Goal: Task Accomplishment & Management: Manage account settings

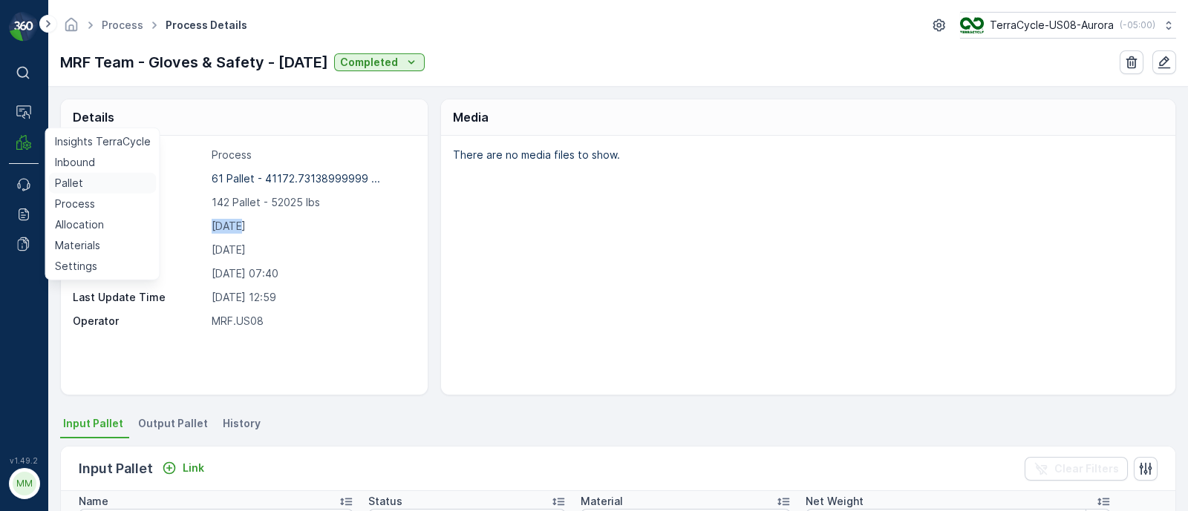
click at [72, 183] on p "Pallet" at bounding box center [69, 183] width 28 height 15
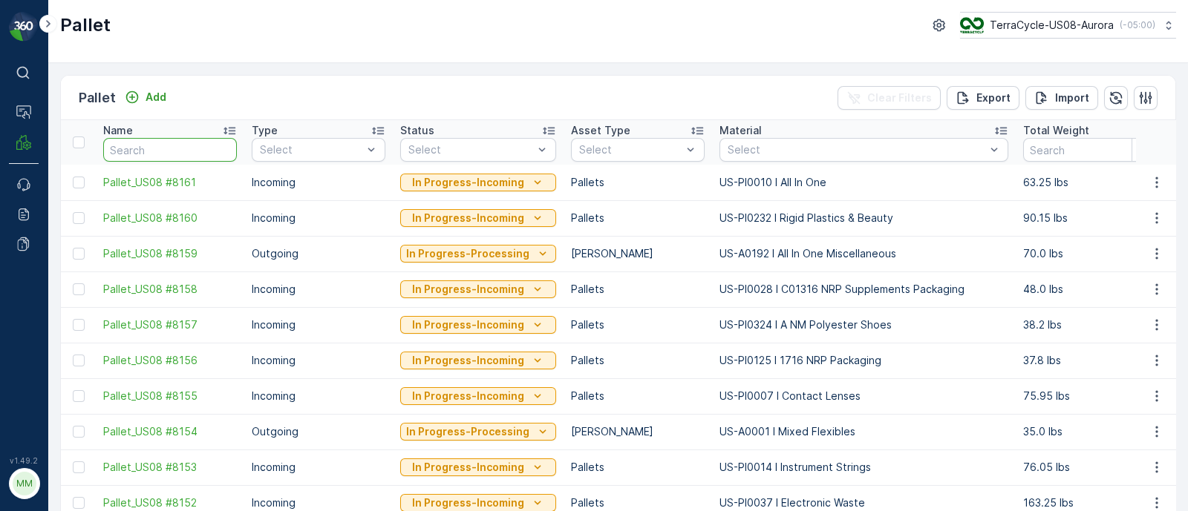
click at [148, 144] on input "text" at bounding box center [170, 150] width 134 height 24
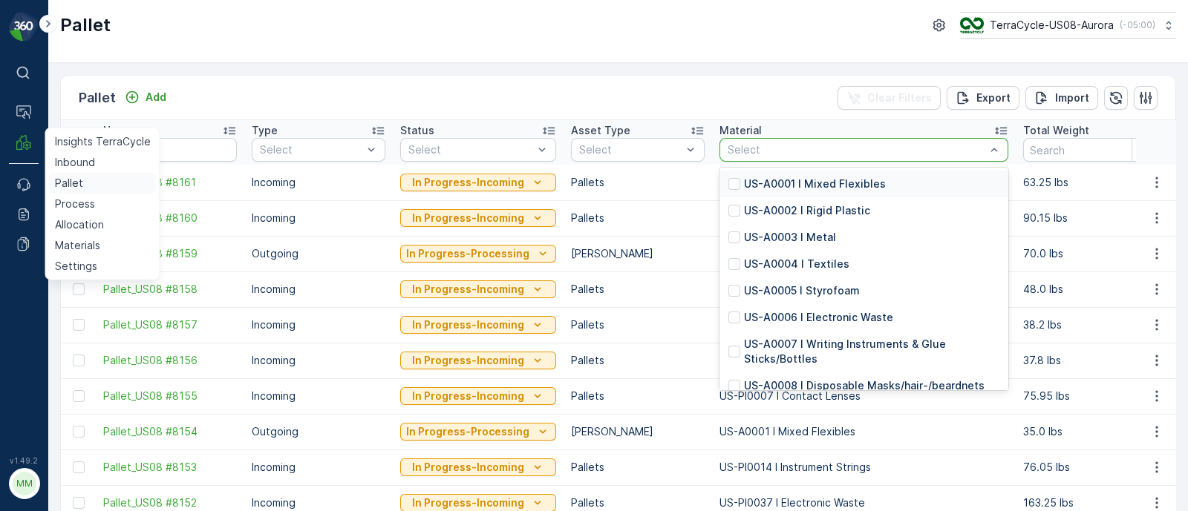
drag, startPoint x: 79, startPoint y: 184, endPoint x: 91, endPoint y: 177, distance: 13.0
click at [80, 184] on p "Pallet" at bounding box center [69, 183] width 28 height 15
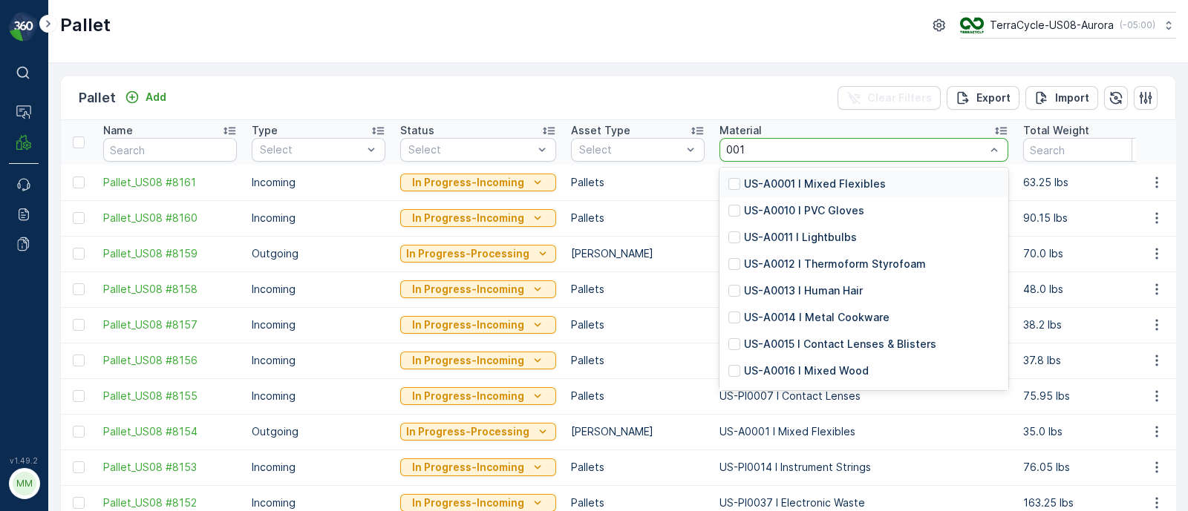
type input "0010"
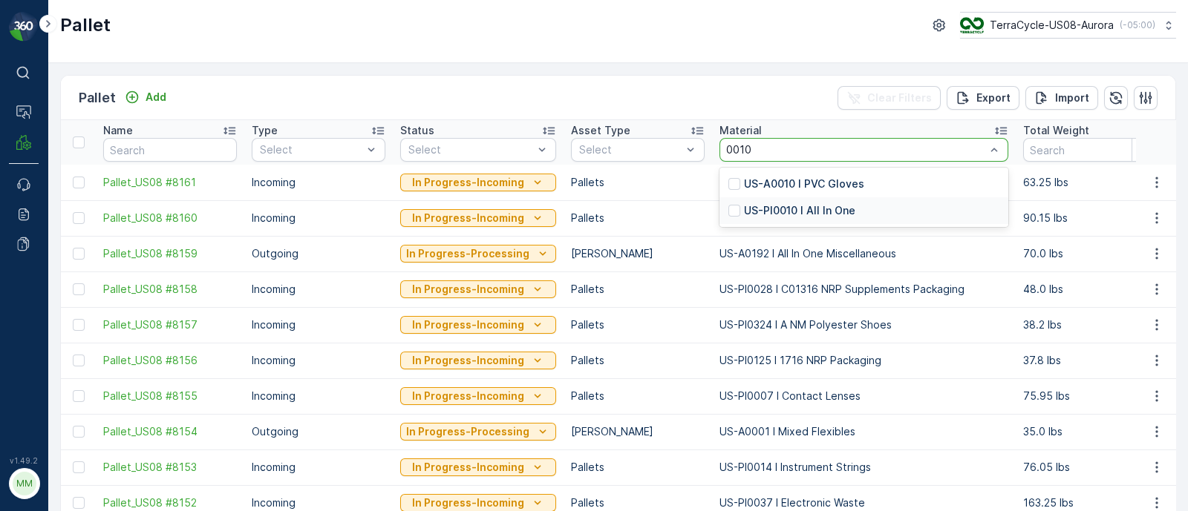
click at [825, 206] on p "US-PI0010 I All In One" at bounding box center [799, 210] width 111 height 15
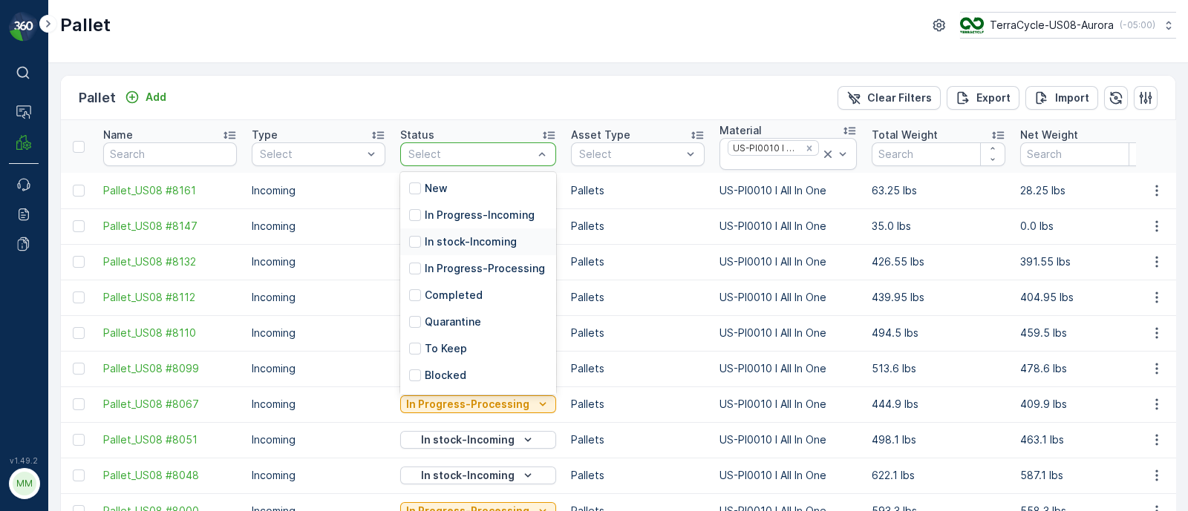
click at [449, 235] on p "In stock-Incoming" at bounding box center [471, 242] width 92 height 15
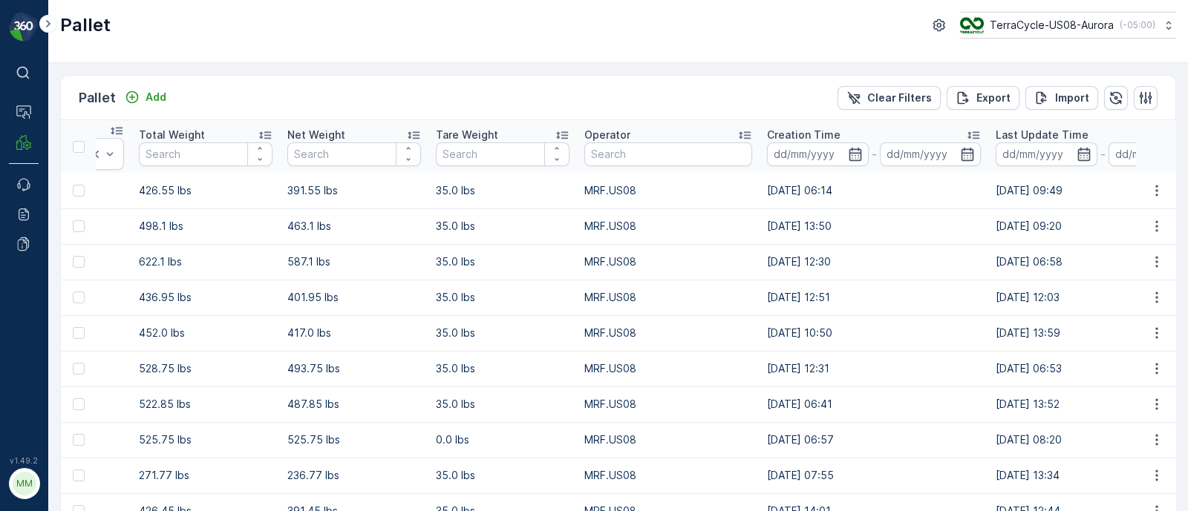
drag, startPoint x: 985, startPoint y: 191, endPoint x: 1219, endPoint y: 199, distance: 234.7
click at [1187, 199] on html "⌘B Operations MRF Events Reports Documents v 1.49.2 MM MRF.US08 Pallet TerraCyc…" at bounding box center [594, 255] width 1188 height 511
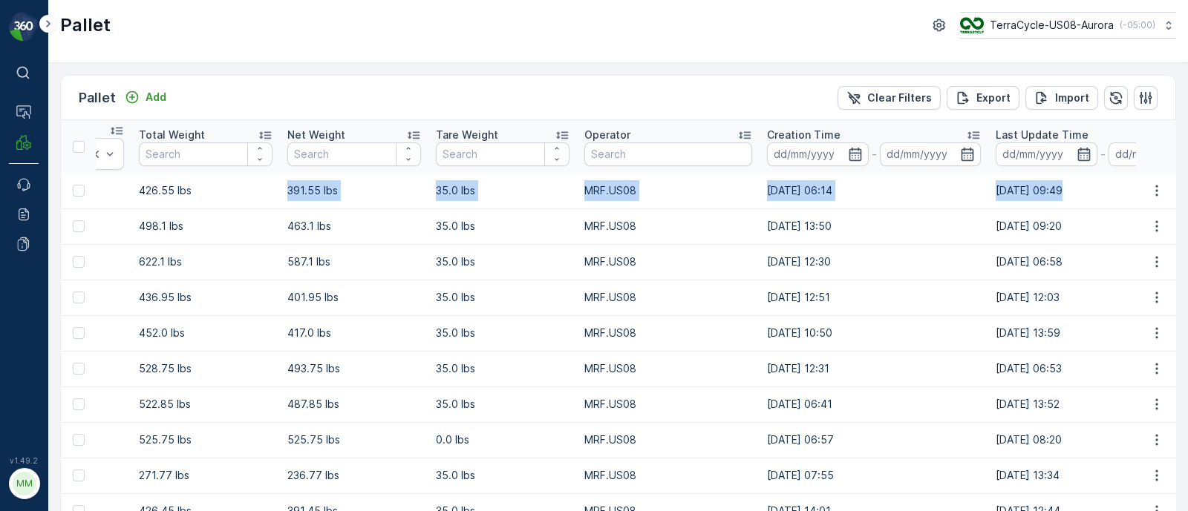
scroll to position [0, 772]
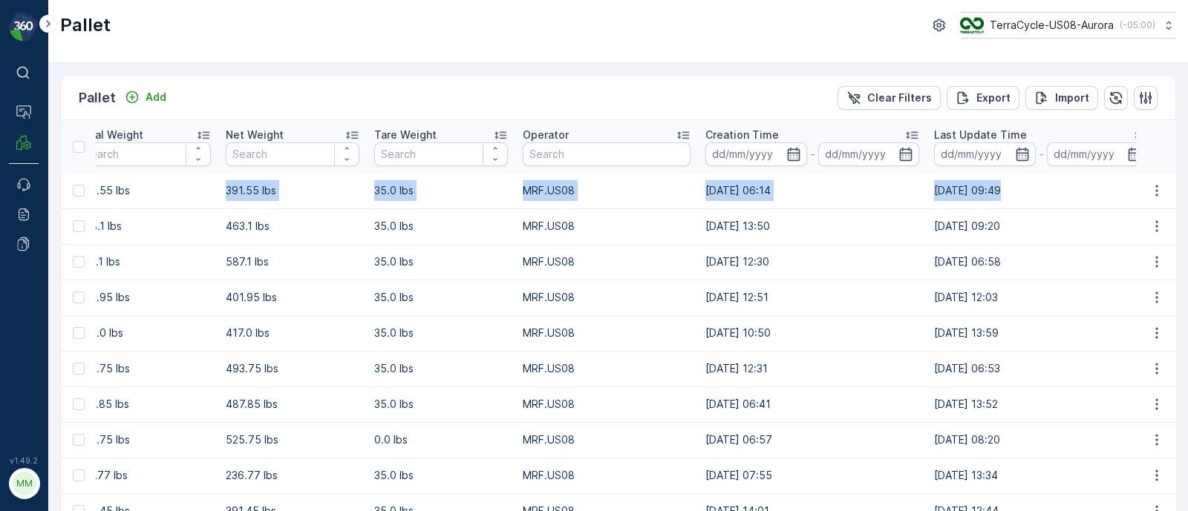
click at [833, 197] on td "[DATE] 06:14" at bounding box center [812, 191] width 229 height 36
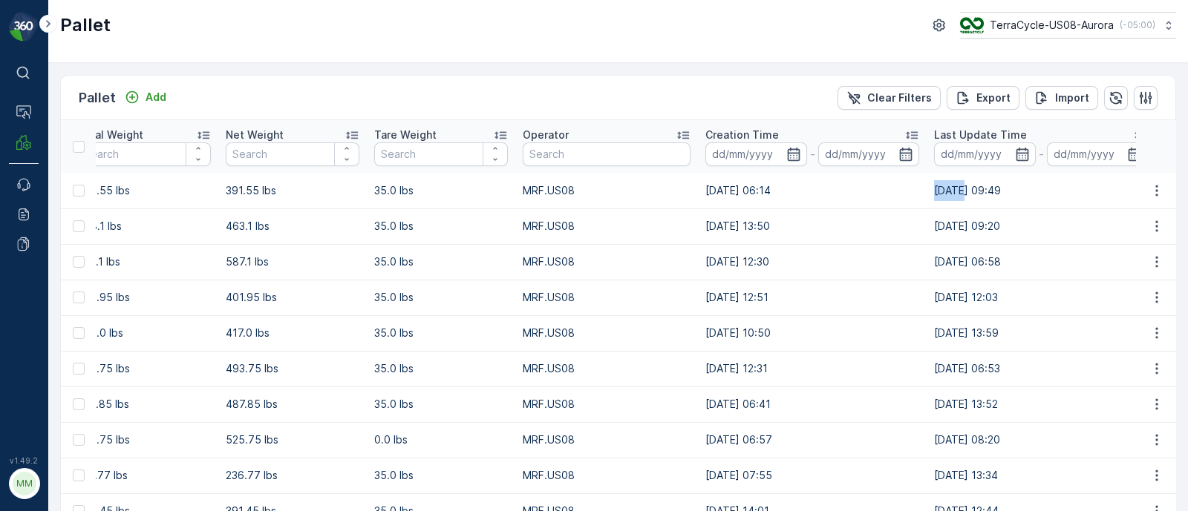
drag, startPoint x: 925, startPoint y: 192, endPoint x: 891, endPoint y: 191, distance: 33.4
click at [926, 191] on td "[DATE] 09:49" at bounding box center [1040, 191] width 229 height 36
drag, startPoint x: 920, startPoint y: 191, endPoint x: 886, endPoint y: 194, distance: 34.3
click at [886, 194] on tr "Pallet_US08 #8132 Incoming In stock-Incoming Pallets US-PI0010 I All In One 426…" at bounding box center [613, 191] width 2648 height 36
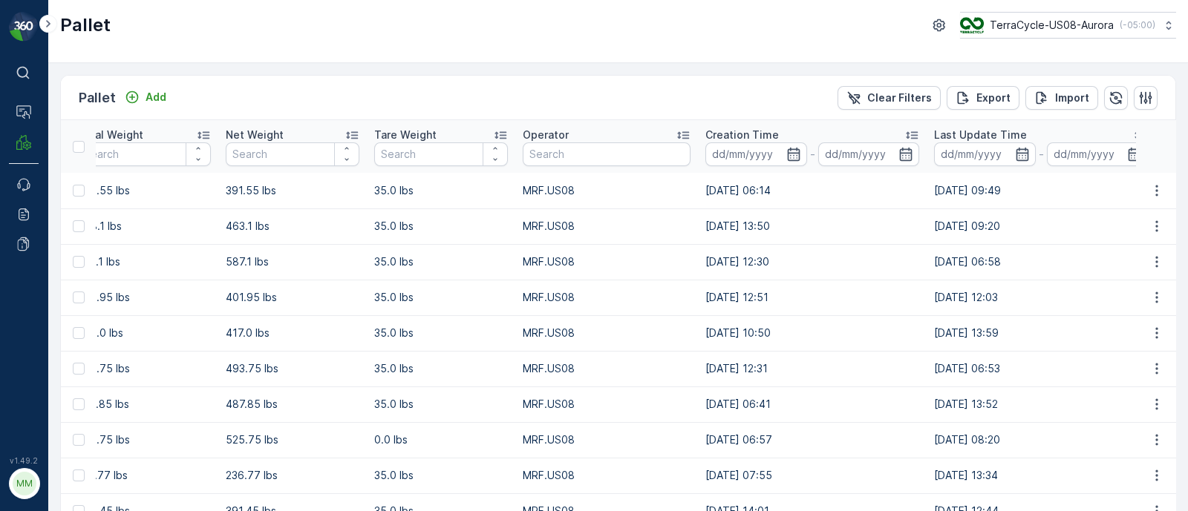
click at [926, 199] on td "[DATE] 09:49" at bounding box center [1040, 191] width 229 height 36
drag, startPoint x: 923, startPoint y: 189, endPoint x: 897, endPoint y: 189, distance: 26.7
click at [926, 189] on td "[DATE] 09:49" at bounding box center [1040, 191] width 229 height 36
drag, startPoint x: 924, startPoint y: 221, endPoint x: 898, endPoint y: 223, distance: 26.0
click at [926, 223] on td "[DATE] 09:20" at bounding box center [1040, 227] width 229 height 36
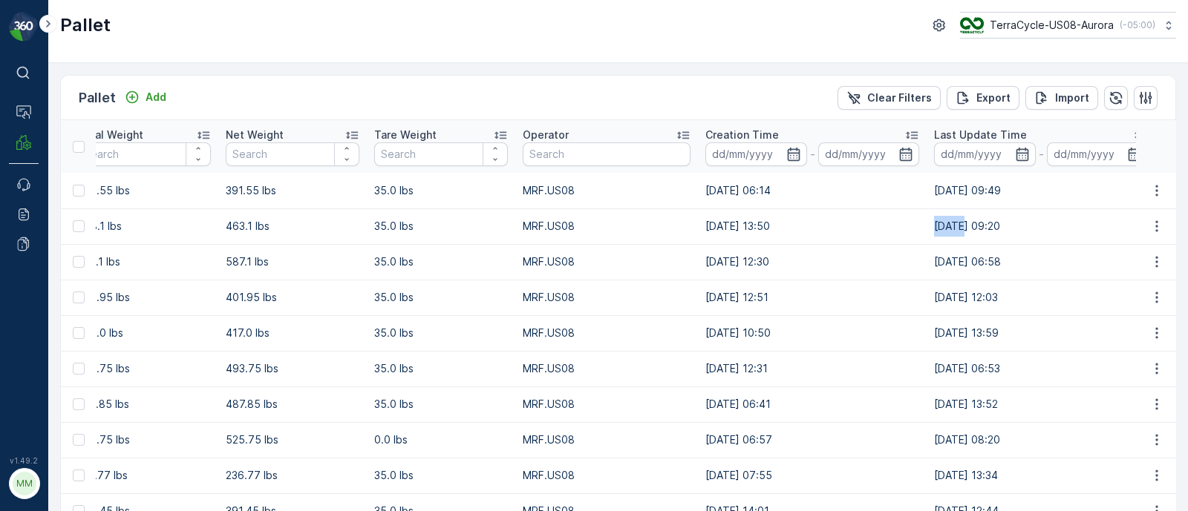
click at [926, 223] on td "[DATE] 09:20" at bounding box center [1040, 227] width 229 height 36
drag, startPoint x: 918, startPoint y: 251, endPoint x: 887, endPoint y: 254, distance: 31.3
click at [887, 254] on tr "Pallet_US08 #8048 Incoming In stock-Incoming Pallets US-PI0010 I All In One 622…" at bounding box center [613, 262] width 2648 height 36
drag, startPoint x: 922, startPoint y: 292, endPoint x: 888, endPoint y: 293, distance: 34.2
click at [888, 293] on tr "Pallet_US08 #7691 Incoming In stock-Incoming Pallets US-PI0010 I All In One 436…" at bounding box center [613, 298] width 2648 height 36
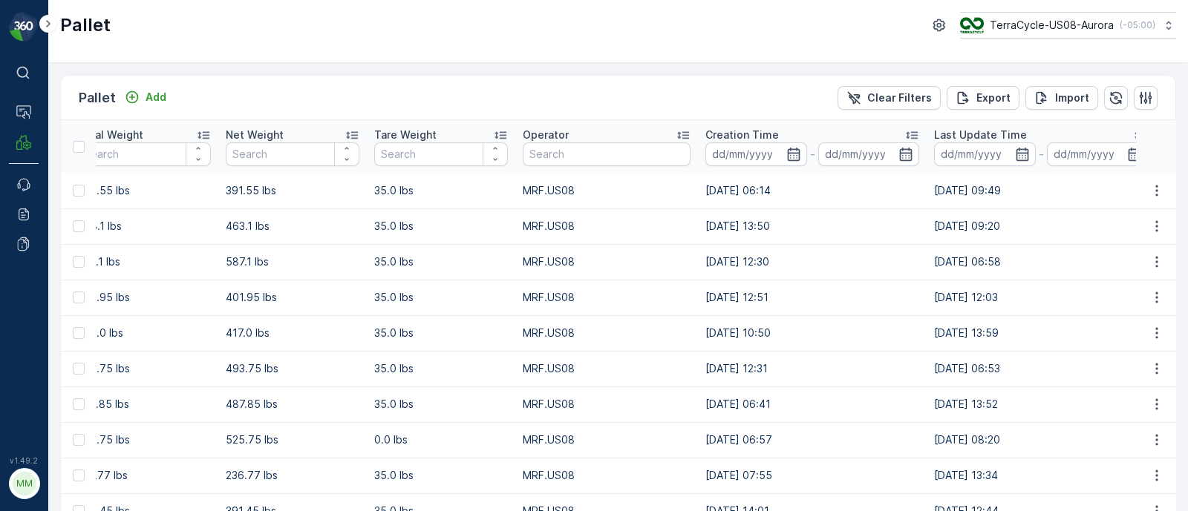
drag, startPoint x: 983, startPoint y: 292, endPoint x: 530, endPoint y: 296, distance: 453.5
click at [530, 296] on tr "Pallet_US08 #7691 Incoming In stock-Incoming Pallets US-PI0010 I All In One 436…" at bounding box center [613, 298] width 2648 height 36
click at [1022, 296] on td "[DATE] 12:03" at bounding box center [1040, 298] width 229 height 36
click at [993, 298] on td "[DATE] 12:03" at bounding box center [1040, 298] width 229 height 36
click at [986, 301] on td "[DATE] 12:03" at bounding box center [1040, 298] width 229 height 36
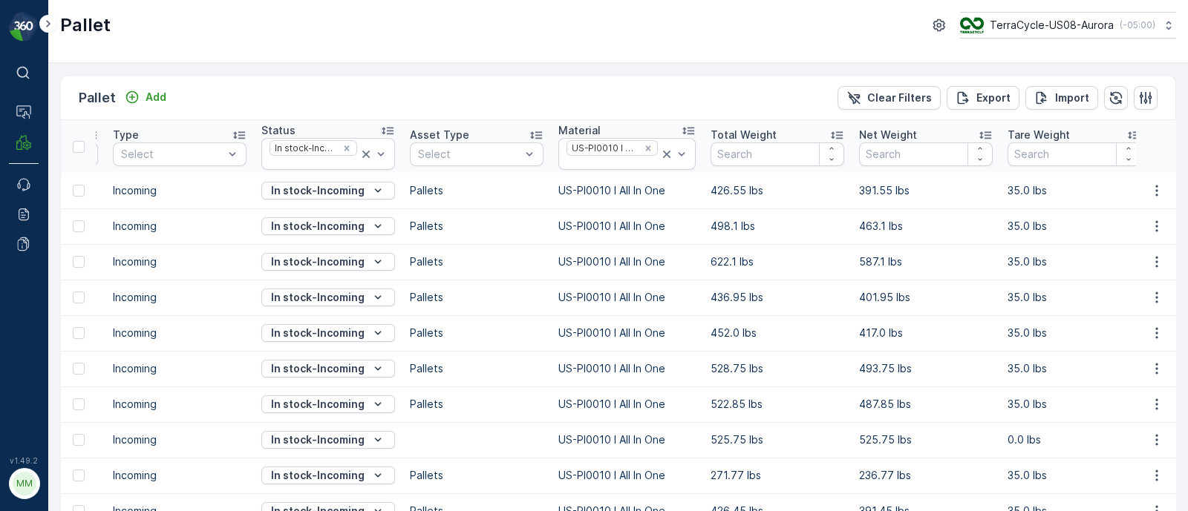
scroll to position [0, 0]
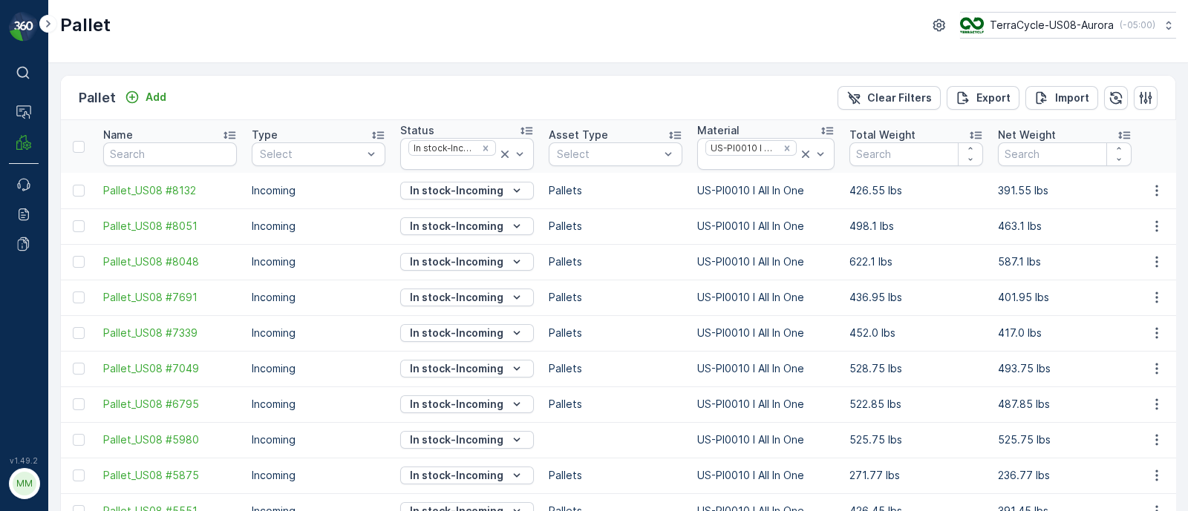
drag, startPoint x: 992, startPoint y: 298, endPoint x: 3, endPoint y: 272, distance: 989.7
click at [3, 272] on div "⌘B Operations MRF Events Reports Documents v 1.49.2 MM MRF.US08 Pallet TerraCyc…" at bounding box center [594, 255] width 1188 height 511
click at [102, 180] on td "Pallet_US08 #8132" at bounding box center [170, 191] width 148 height 36
click at [96, 180] on td "Pallet_US08 #8132" at bounding box center [170, 191] width 148 height 36
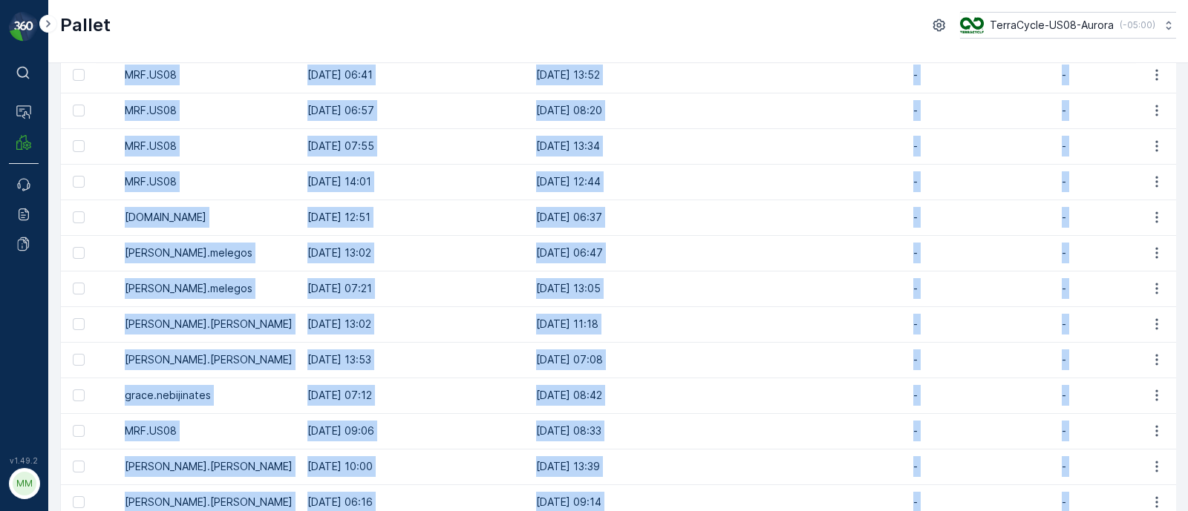
scroll to position [506, 0]
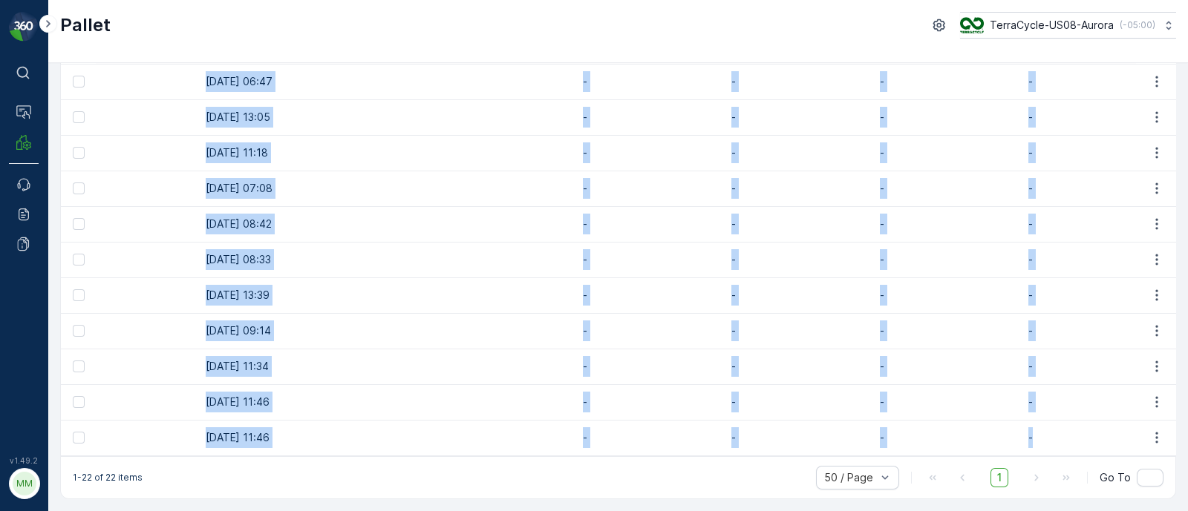
drag, startPoint x: 96, startPoint y: 180, endPoint x: 1010, endPoint y: 438, distance: 950.2
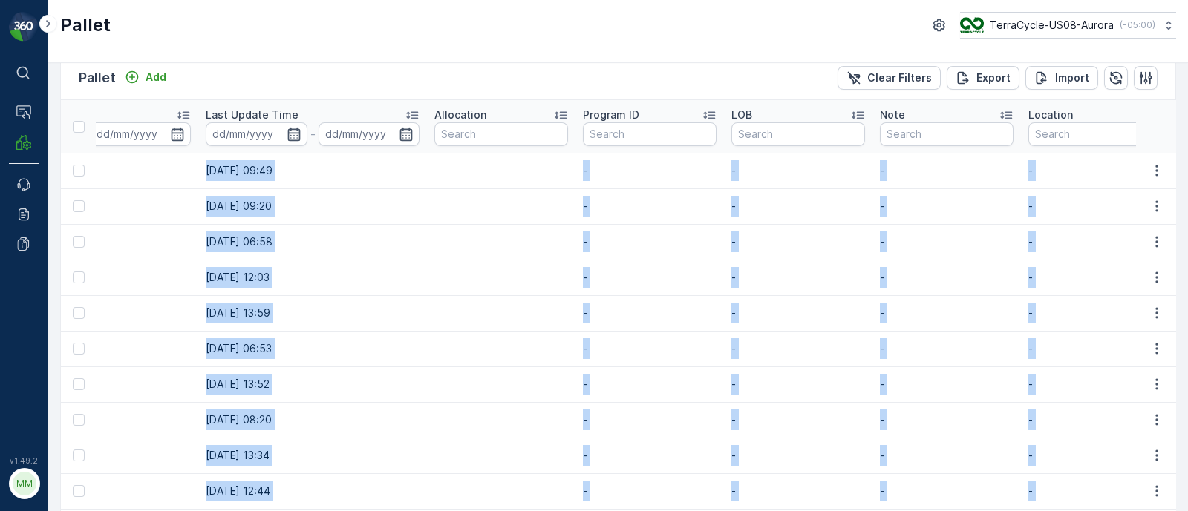
scroll to position [0, 0]
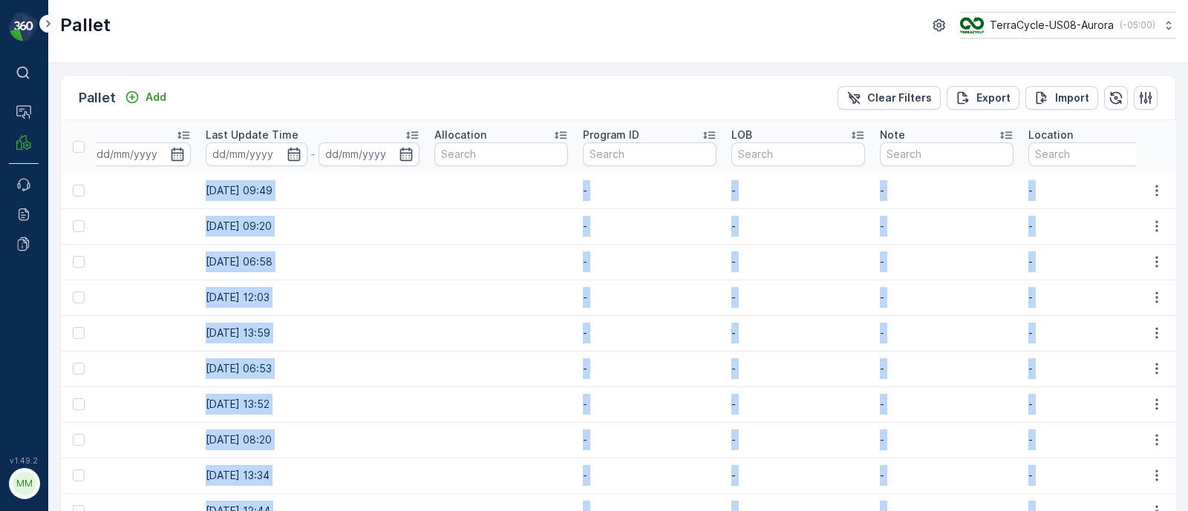
click at [306, 272] on td "[DATE] 06:58" at bounding box center [312, 262] width 229 height 36
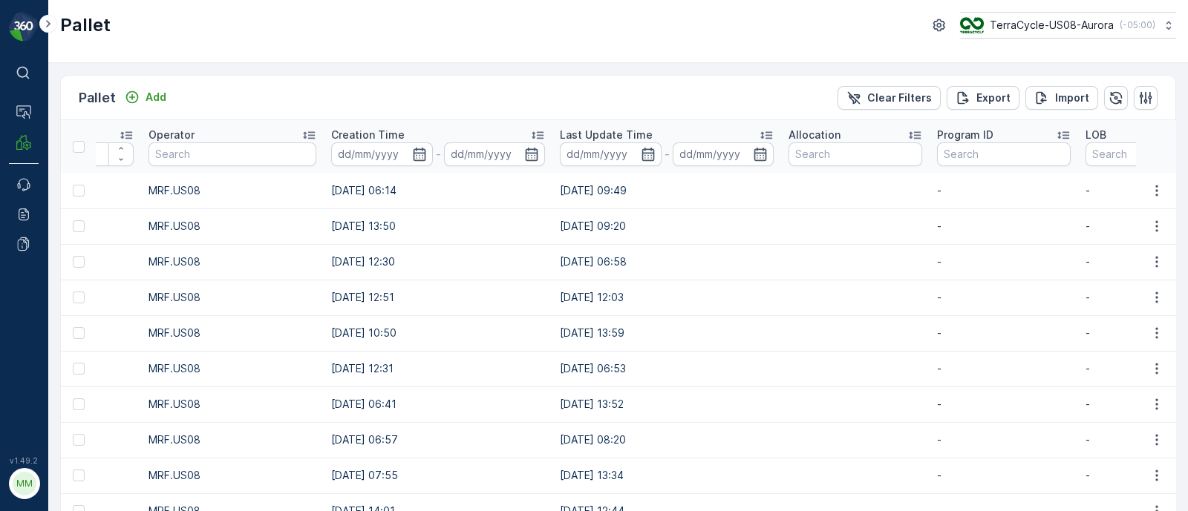
scroll to position [0, 125]
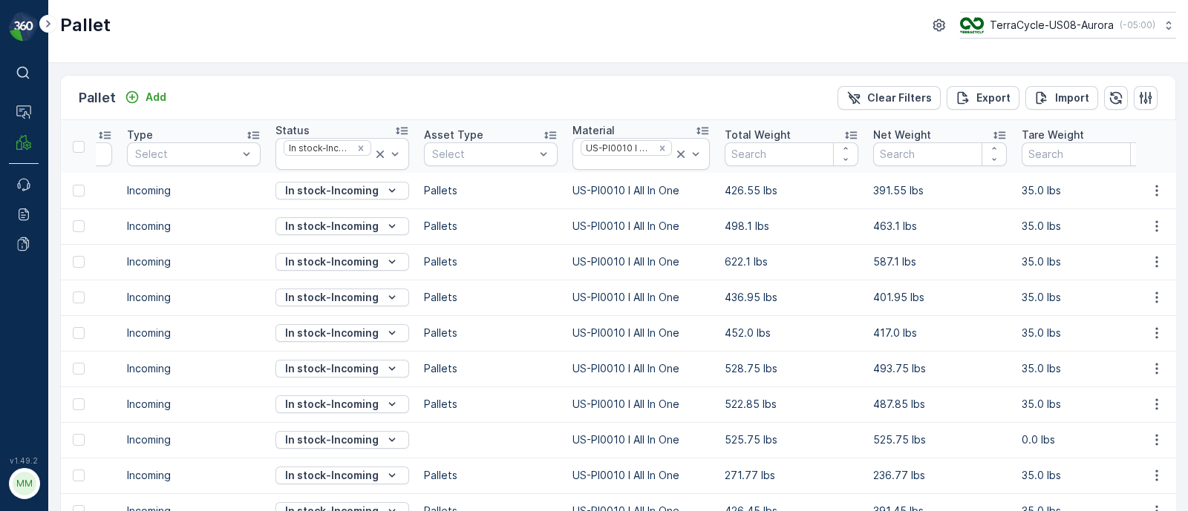
drag, startPoint x: 304, startPoint y: 189, endPoint x: 0, endPoint y: 187, distance: 304.3
click at [0, 187] on div "⌘B Operations MRF Events Reports Documents v 1.49.2 MM MRF.US08 Pallet TerraCyc…" at bounding box center [594, 255] width 1188 height 511
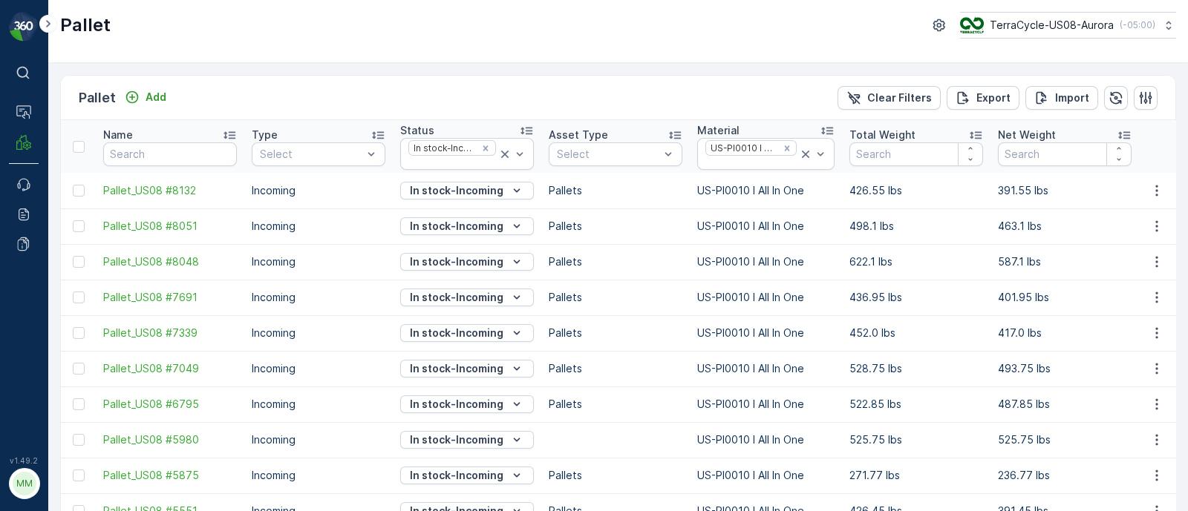
click at [183, 173] on td "Pallet_US08 #8132" at bounding box center [170, 191] width 148 height 36
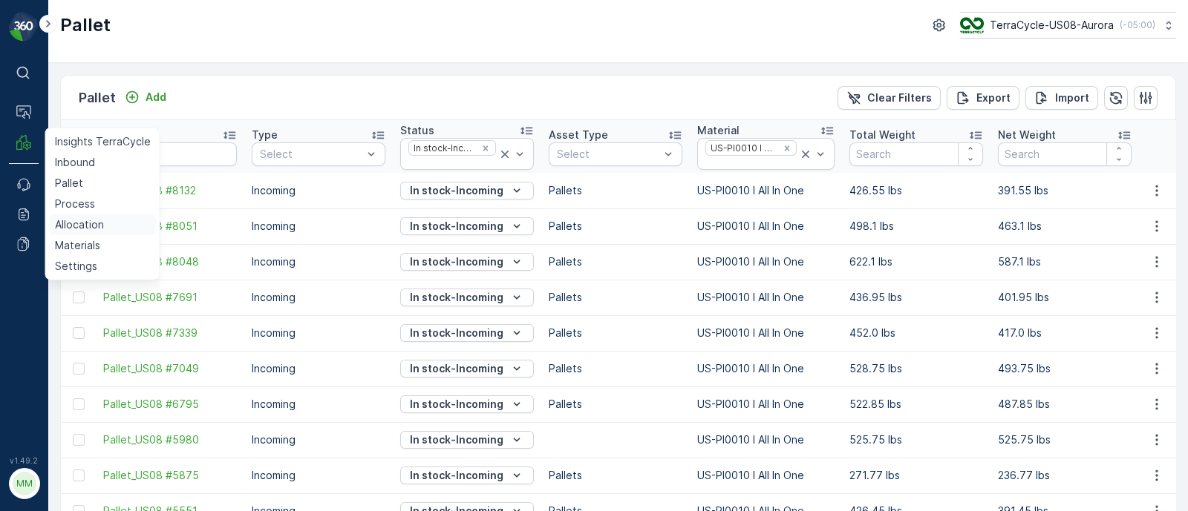
click at [73, 217] on p "Allocation" at bounding box center [79, 224] width 49 height 15
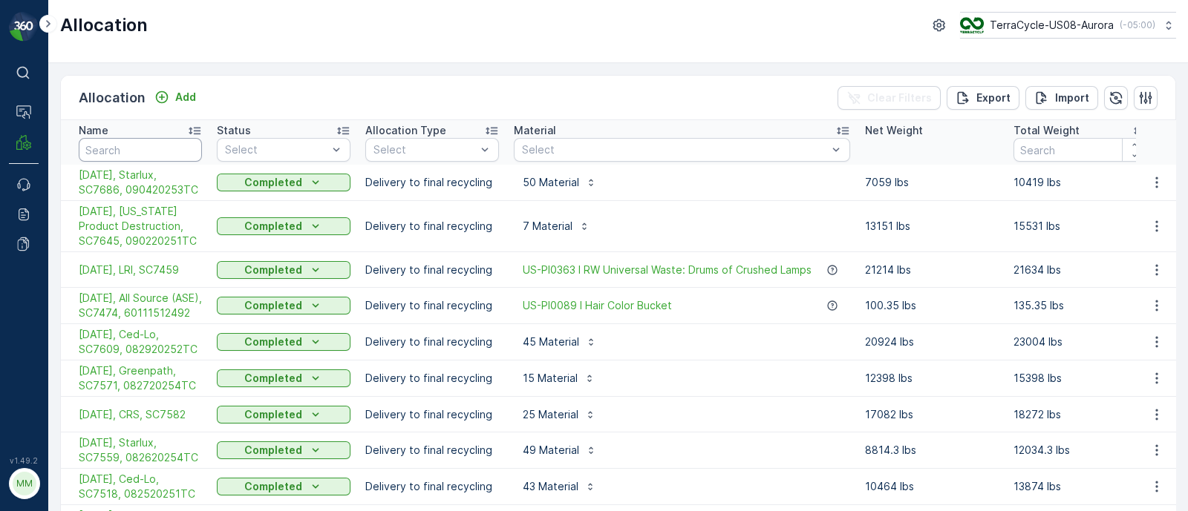
click at [160, 147] on input "text" at bounding box center [140, 150] width 123 height 24
type input "temp"
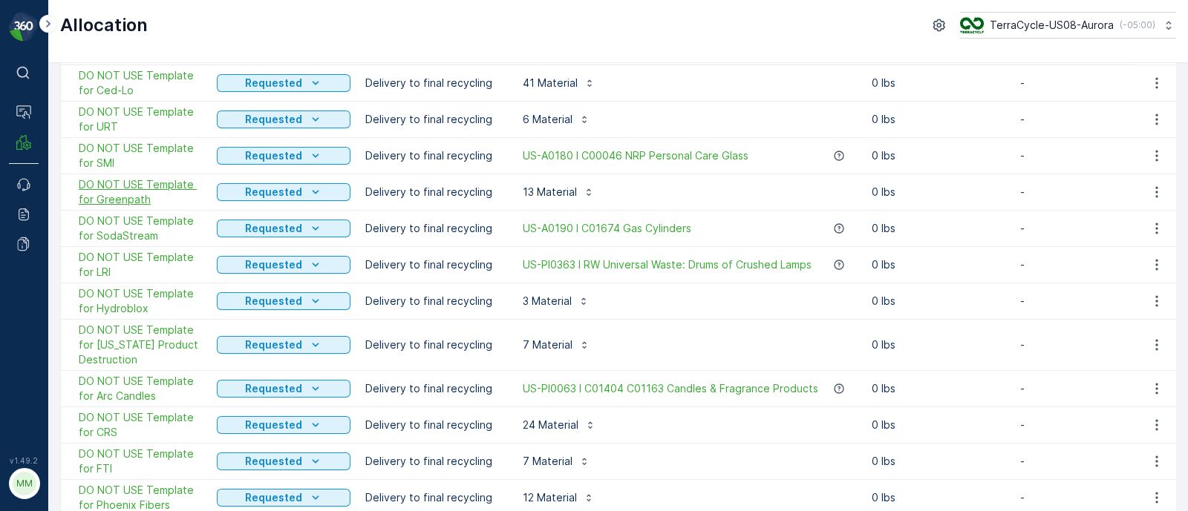
scroll to position [557, 0]
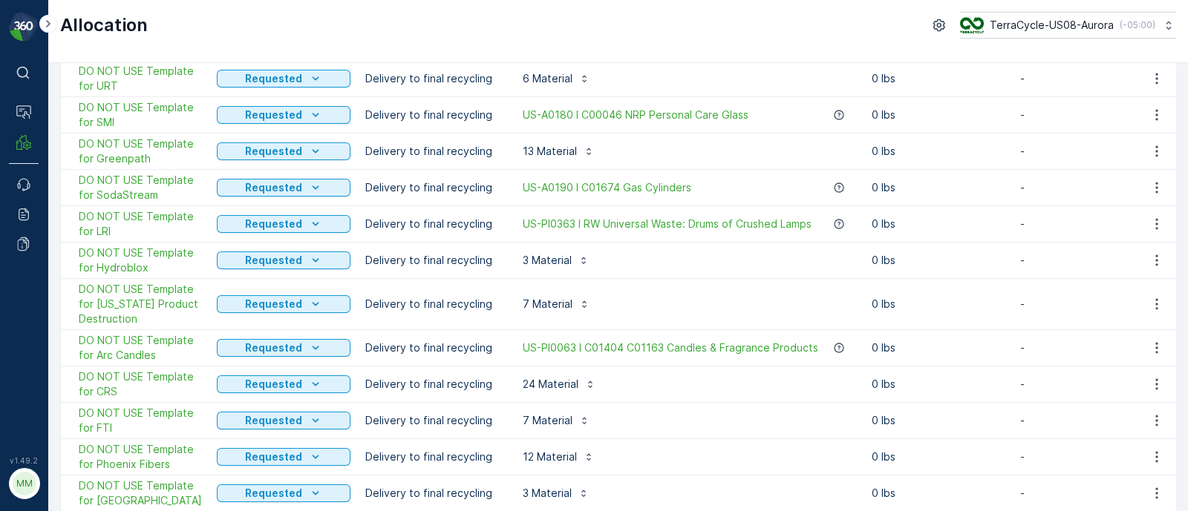
drag, startPoint x: 1154, startPoint y: 406, endPoint x: 712, endPoint y: 405, distance: 442.4
click at [712, 409] on div "7 Material" at bounding box center [685, 421] width 343 height 24
click at [1155, 413] on icon "button" at bounding box center [1156, 420] width 15 height 15
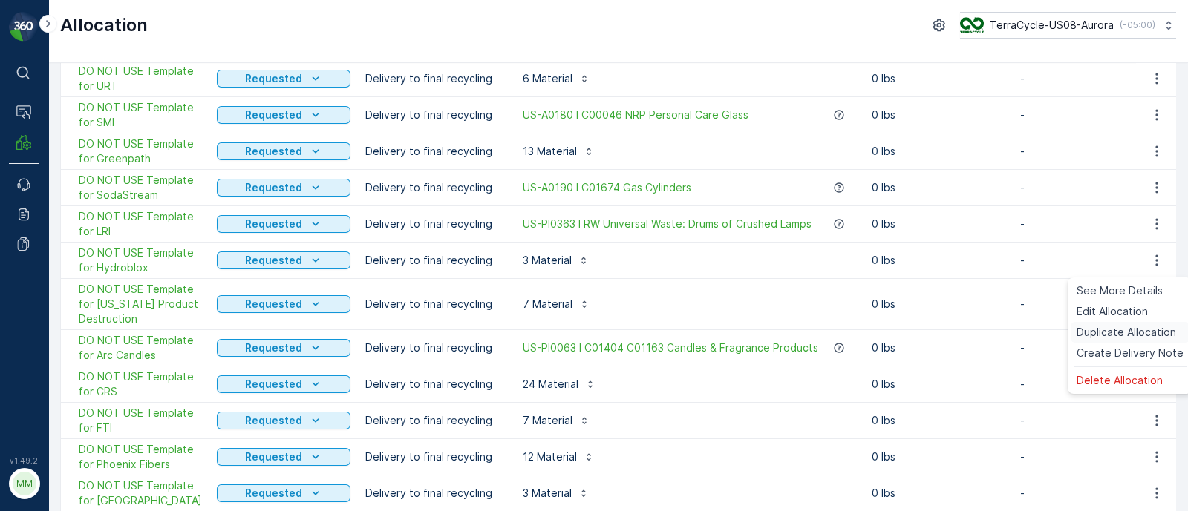
click at [1103, 329] on span "Duplicate Allocation" at bounding box center [1125, 332] width 99 height 15
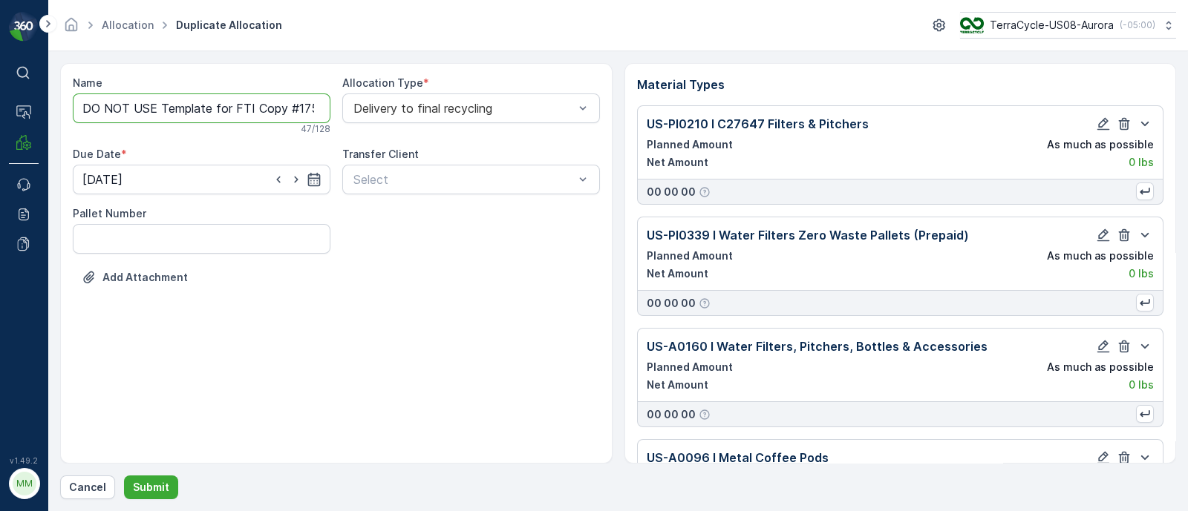
drag, startPoint x: 230, startPoint y: 103, endPoint x: 44, endPoint y: 107, distance: 186.3
click at [43, 109] on div "⌘B Operations MRF Events Reports Documents v 1.49.2 MM MRF.US08 Allocation Dupl…" at bounding box center [594, 255] width 1188 height 511
drag, startPoint x: 159, startPoint y: 105, endPoint x: 556, endPoint y: 109, distance: 397.1
click at [556, 109] on div "Name [DATE], FTI Copy #1757347286556 This name is available 33 / 128 Allocation…" at bounding box center [336, 193] width 527 height 235
paste input "SC7720 / Aurora / 090820251TC"
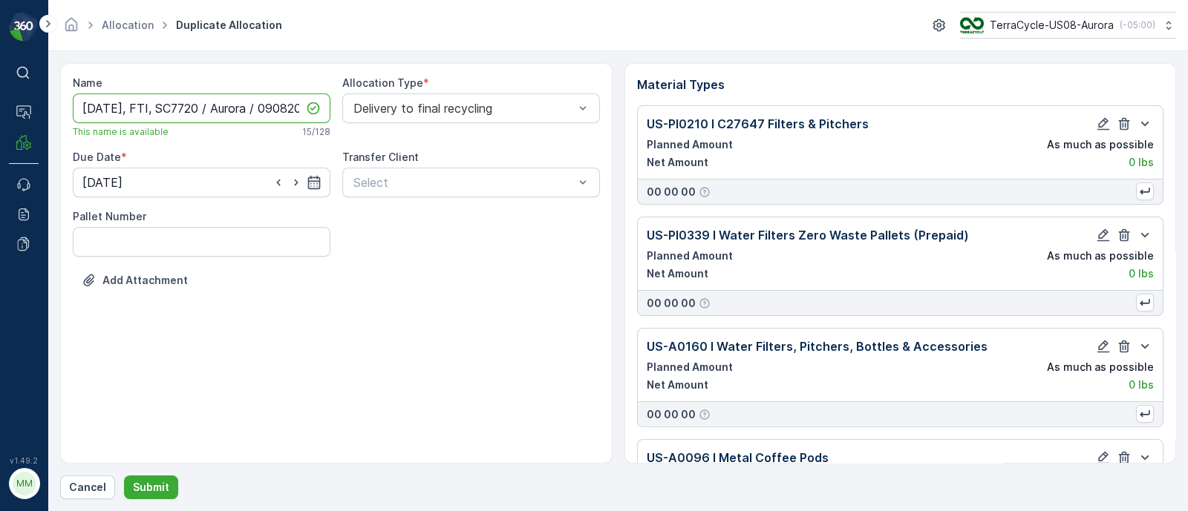
scroll to position [0, 50]
drag, startPoint x: 220, startPoint y: 108, endPoint x: 163, endPoint y: 109, distance: 56.4
click at [161, 111] on input "[DATE], FTI, SC7720 / Aurora / 090820251TC" at bounding box center [202, 109] width 258 height 30
type input "[DATE], FTI, SC772, 090820251TC"
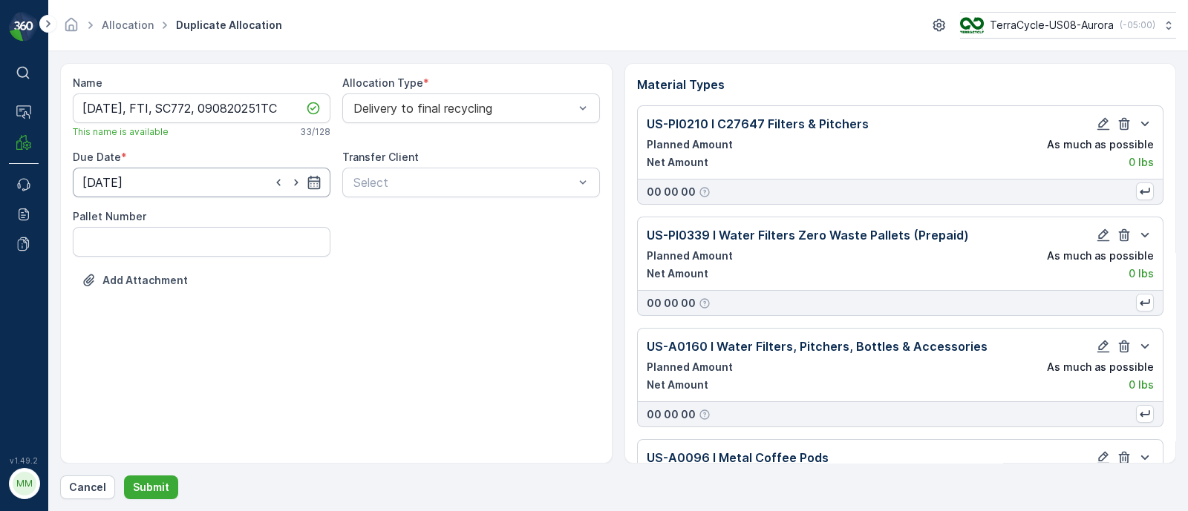
click at [317, 192] on input "[DATE]" at bounding box center [202, 183] width 258 height 30
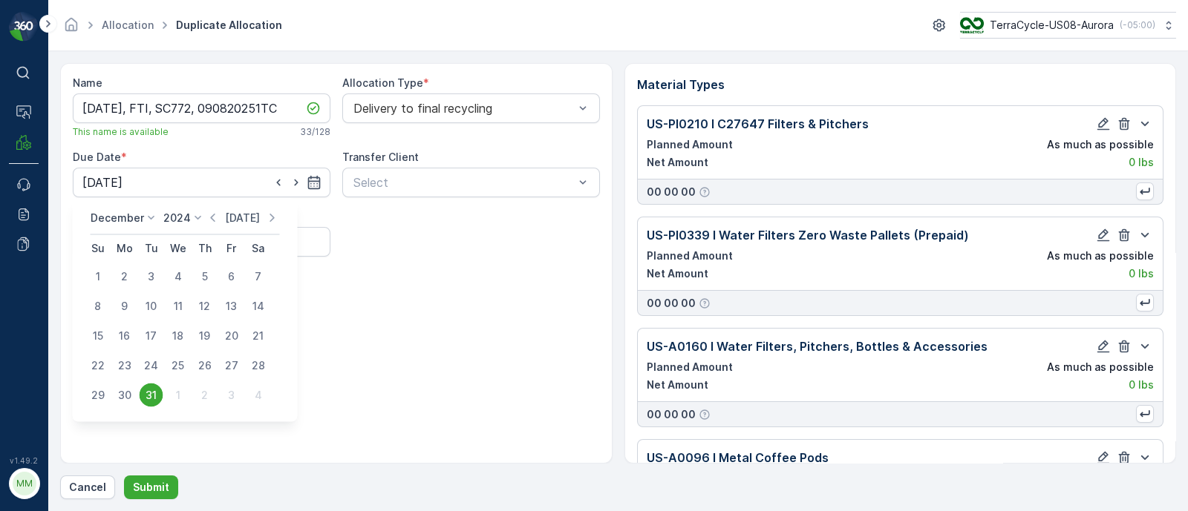
click at [228, 220] on p "[DATE]" at bounding box center [242, 218] width 35 height 15
click at [122, 306] on div "8" at bounding box center [125, 307] width 24 height 24
type input "[DATE]"
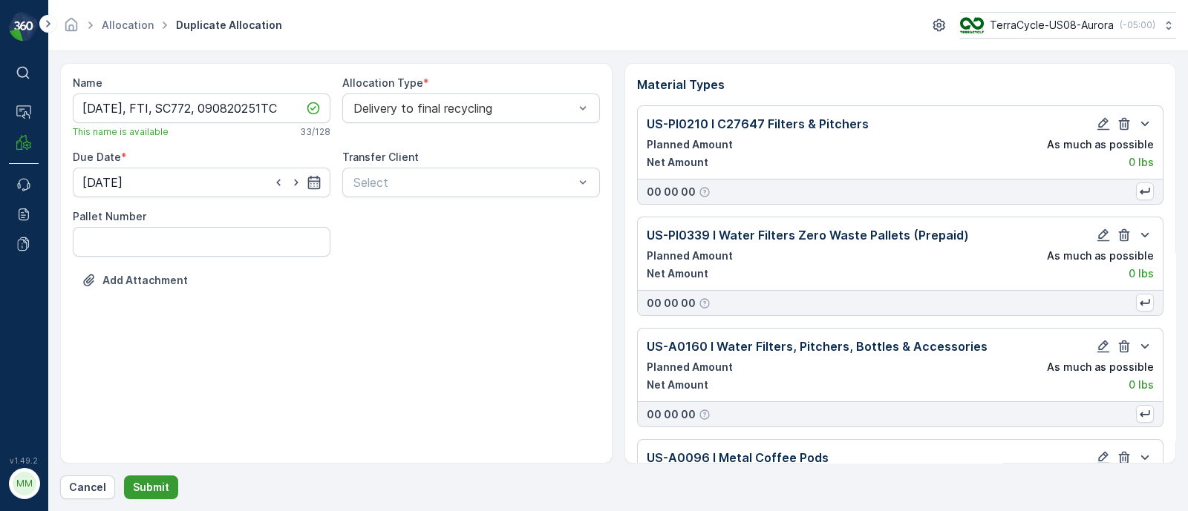
click at [167, 488] on button "Submit" at bounding box center [151, 488] width 54 height 24
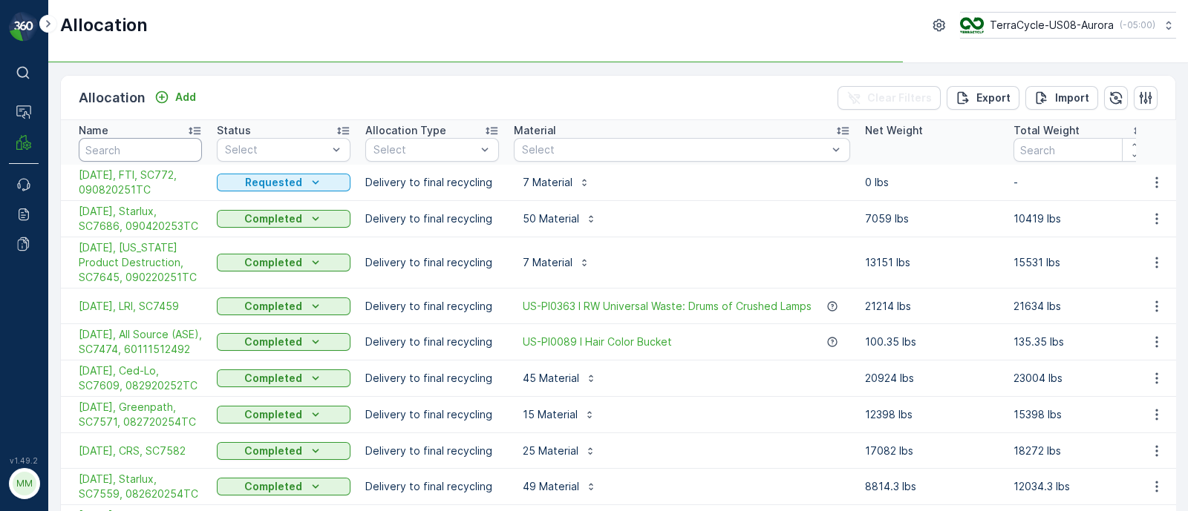
click at [117, 150] on input "text" at bounding box center [140, 150] width 123 height 24
type input "temp"
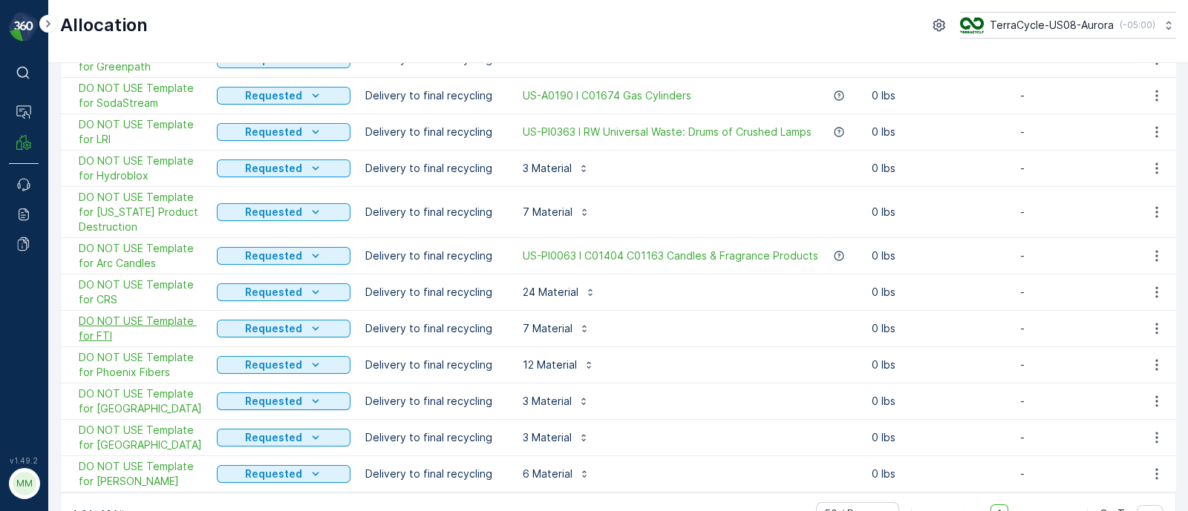
scroll to position [464, 0]
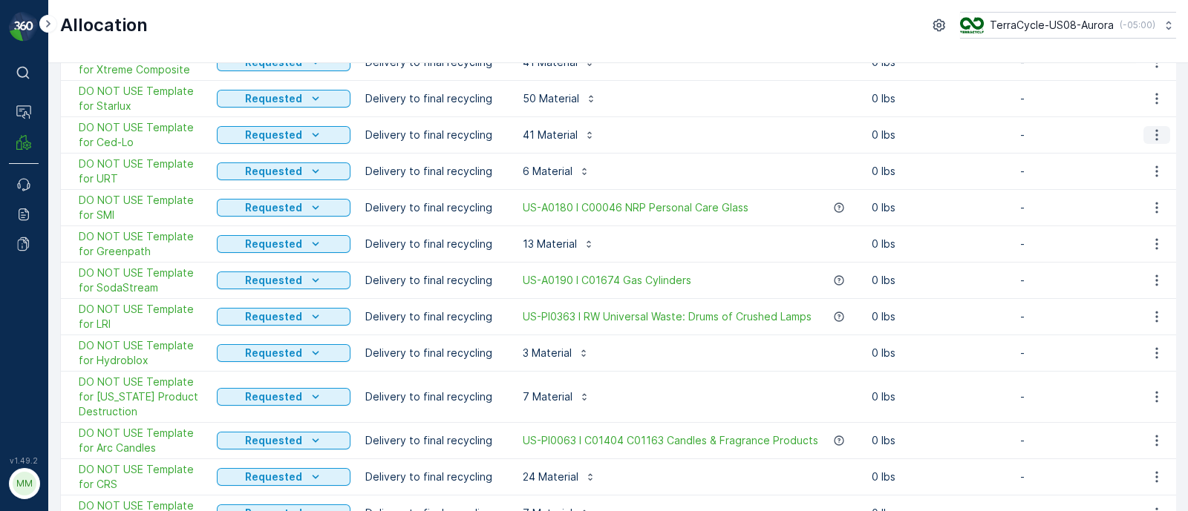
click at [1158, 128] on icon "button" at bounding box center [1156, 135] width 15 height 15
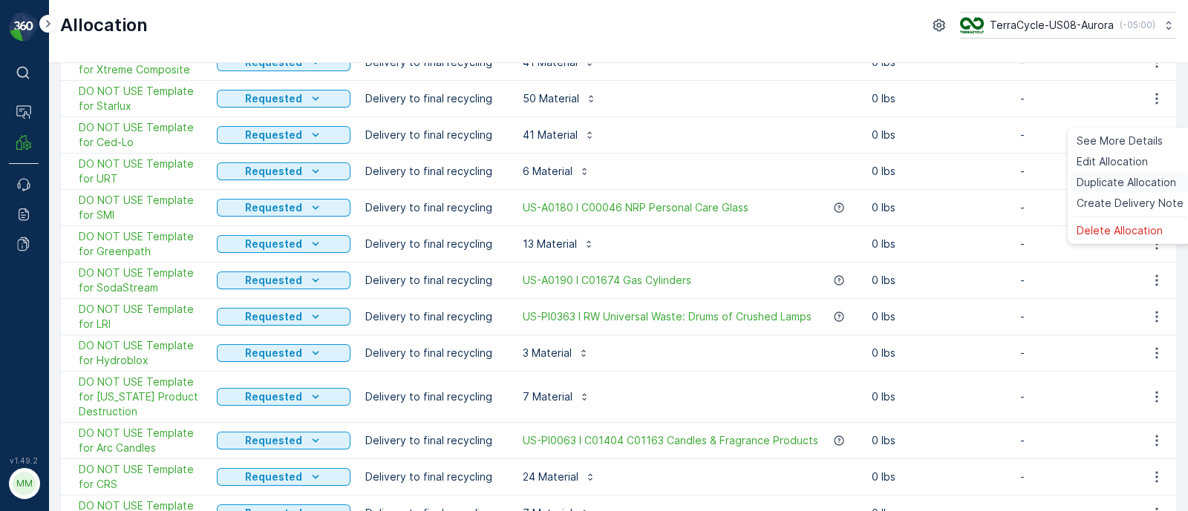
click at [1114, 180] on span "Duplicate Allocation" at bounding box center [1125, 182] width 99 height 15
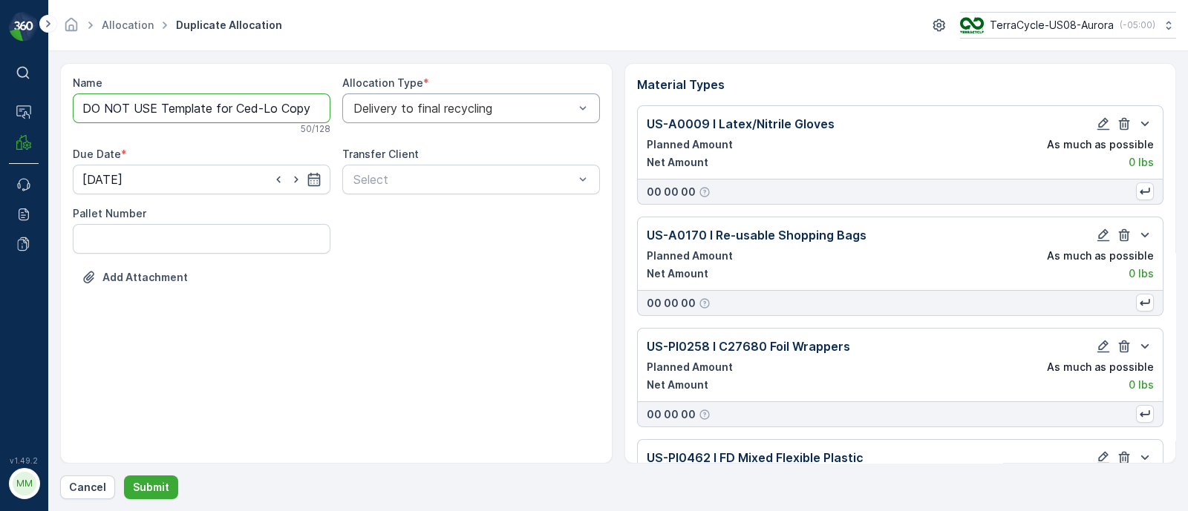
scroll to position [0, 95]
drag, startPoint x: 274, startPoint y: 107, endPoint x: 606, endPoint y: 124, distance: 332.2
click at [606, 124] on div "Name DO NOT USE Template for Ced-Lo Copy #1757347922873 50 / 128 Allocation Typ…" at bounding box center [336, 263] width 552 height 401
paste input "SC7720 / Aurora / 090820251TC"
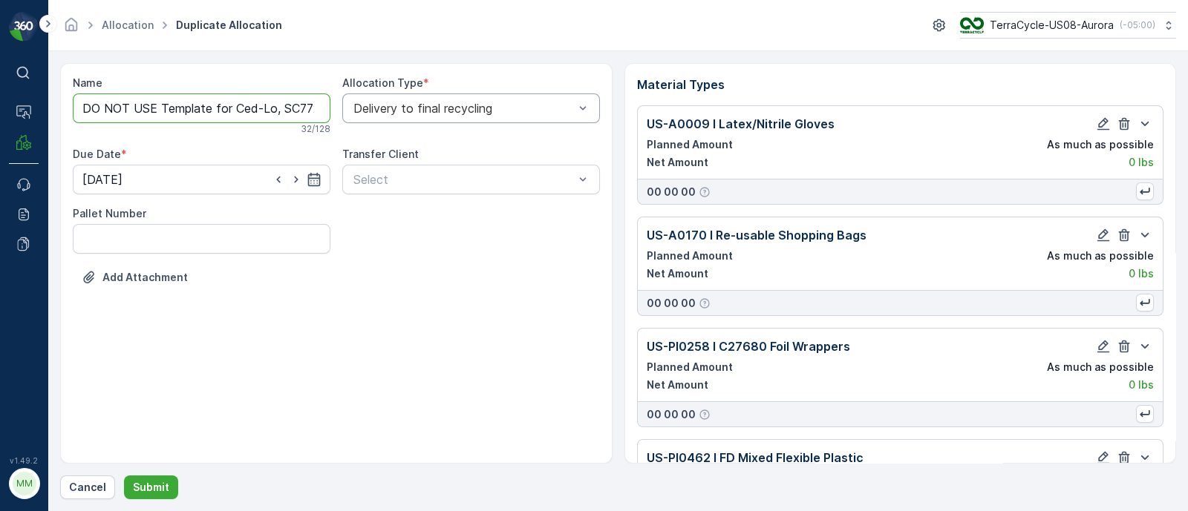
scroll to position [0, 151]
drag, startPoint x: 238, startPoint y: 108, endPoint x: 174, endPoint y: 98, distance: 64.7
click at [174, 105] on input "DO NOT USE Template for Ced-Lo, SC7720 / Aurora / 090820251TC" at bounding box center [202, 109] width 258 height 30
drag, startPoint x: 137, startPoint y: 107, endPoint x: 0, endPoint y: 114, distance: 137.5
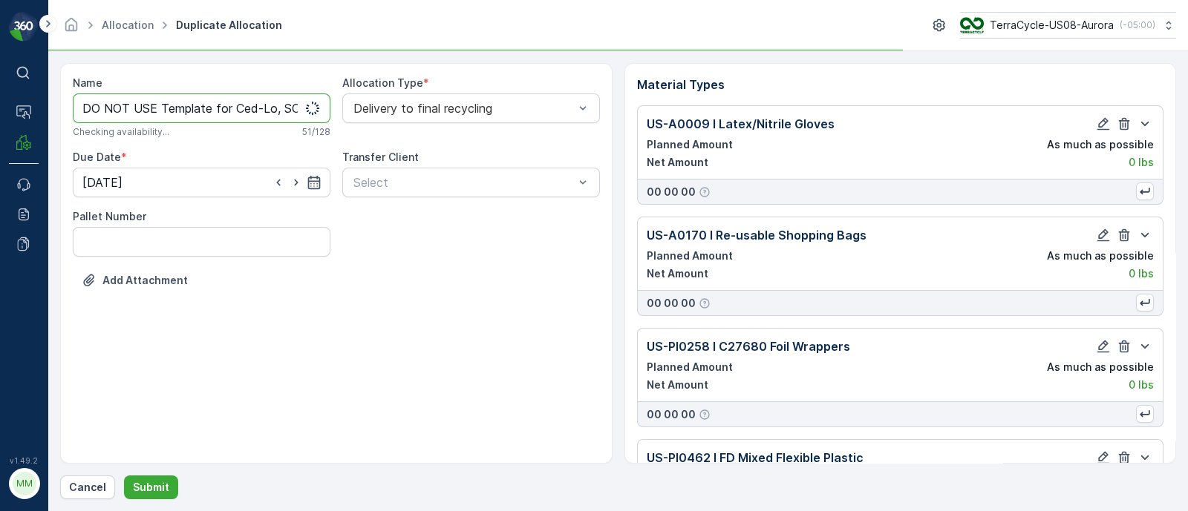
click at [0, 114] on div "⌘B Operations MRF Events Reports Documents v 1.49.2 MM MRF.US08 Allocation Dupl…" at bounding box center [594, 255] width 1188 height 511
type input "[DATE], Ced-Lo, SC7720, 090820251TC"
click at [316, 181] on icon "button" at bounding box center [314, 182] width 15 height 15
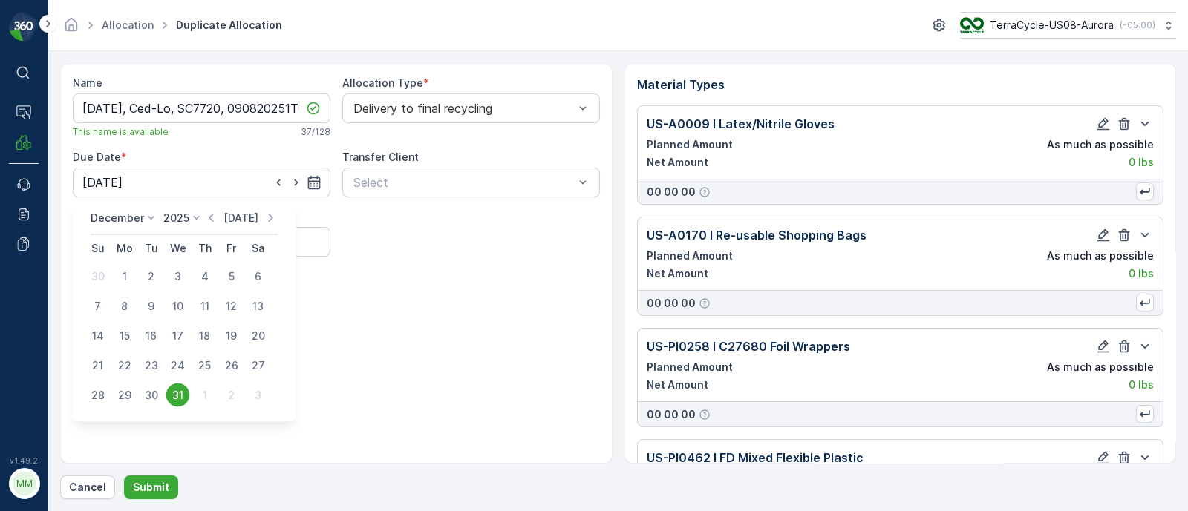
click at [240, 214] on p "[DATE]" at bounding box center [240, 218] width 35 height 15
click at [148, 306] on div "9" at bounding box center [152, 307] width 24 height 24
type input "[DATE]"
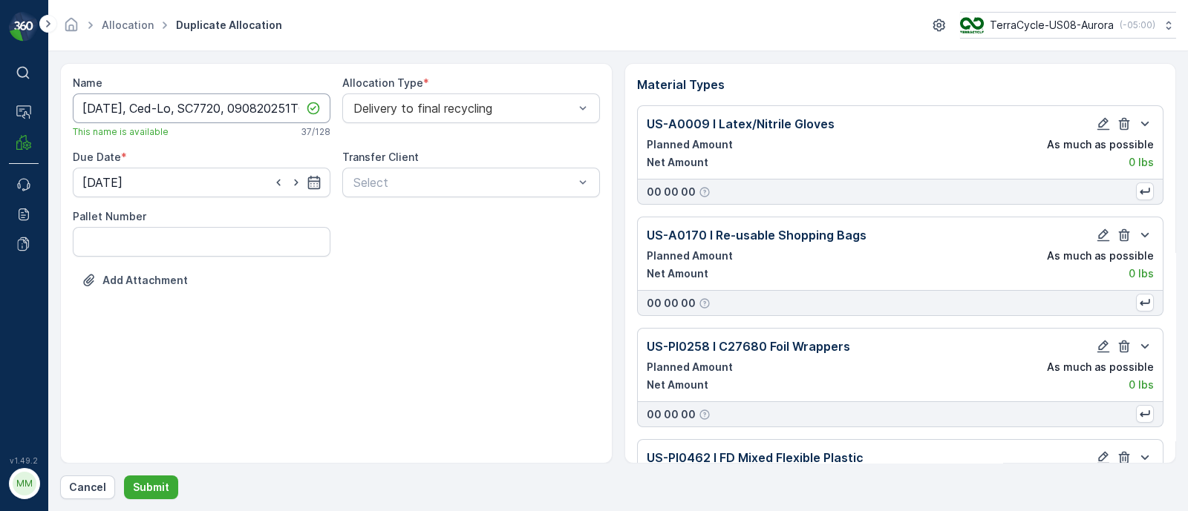
click at [111, 105] on input "[DATE], Ced-Lo, SC7720, 090820251TC" at bounding box center [202, 109] width 258 height 30
type input "[DATE], Ced-Lo, SC7720, 090820251TC"
click at [155, 486] on p "Submit" at bounding box center [151, 487] width 36 height 15
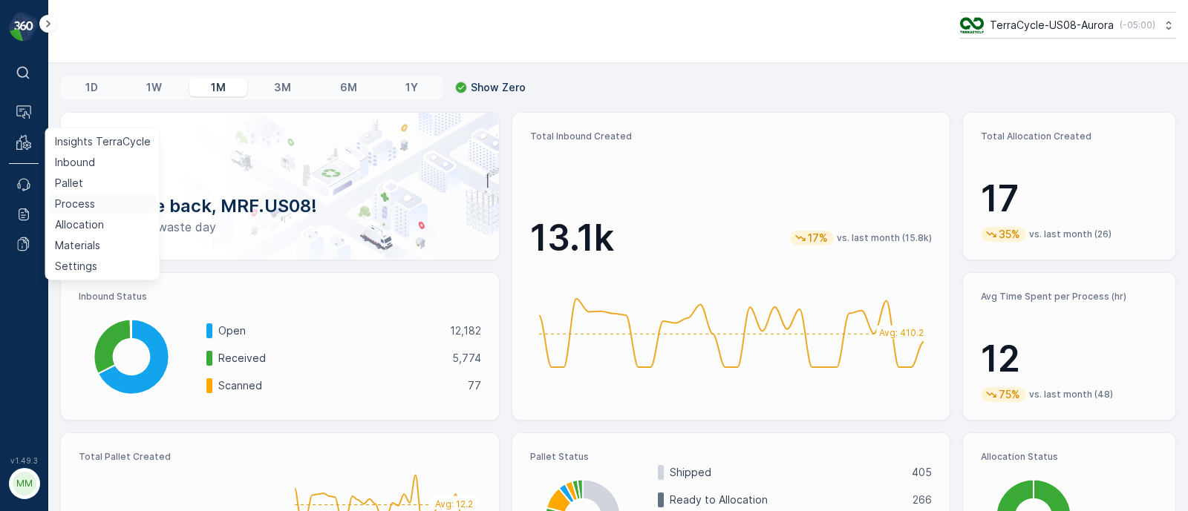
click at [62, 208] on p "Process" at bounding box center [75, 204] width 40 height 15
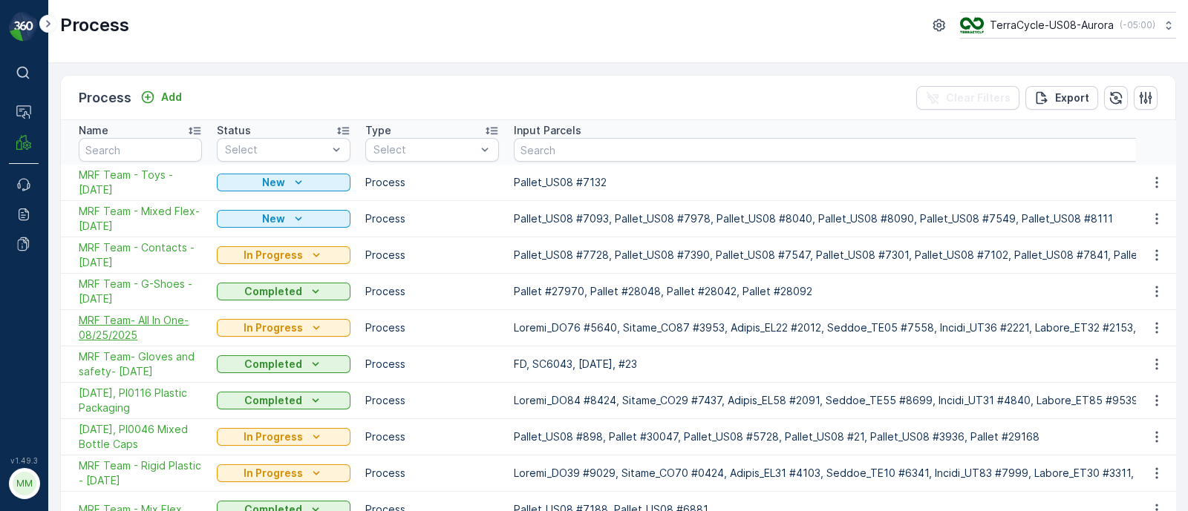
click at [94, 332] on span "MRF Team- All In One-08/25/2025" at bounding box center [140, 328] width 123 height 30
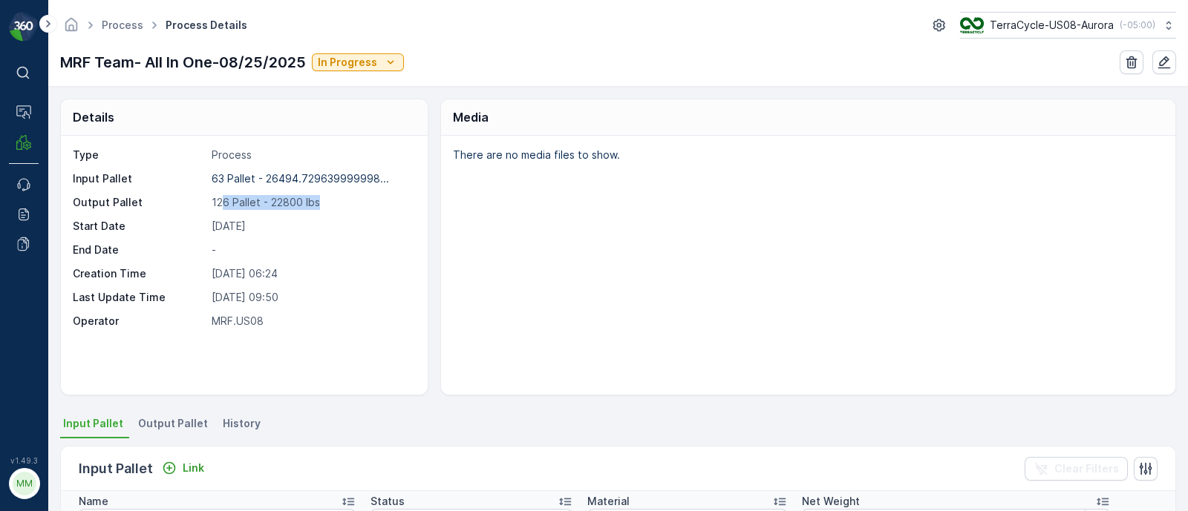
drag, startPoint x: 223, startPoint y: 198, endPoint x: 330, endPoint y: 200, distance: 107.6
click at [330, 200] on p "126 Pallet - 22800 lbs" at bounding box center [312, 202] width 200 height 15
click at [331, 199] on p "126 Pallet - 22800 lbs" at bounding box center [312, 202] width 200 height 15
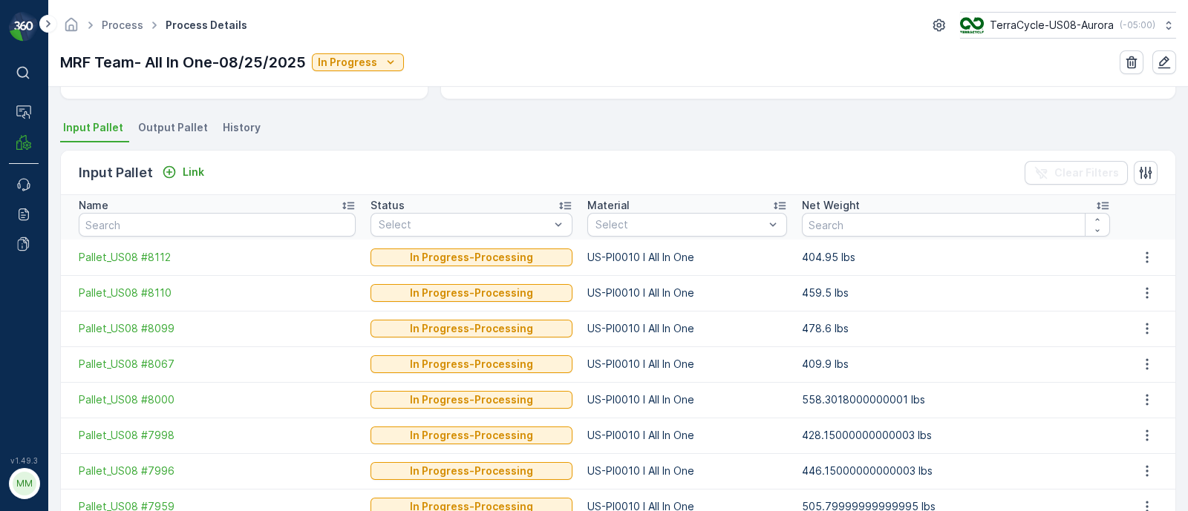
scroll to position [185, 0]
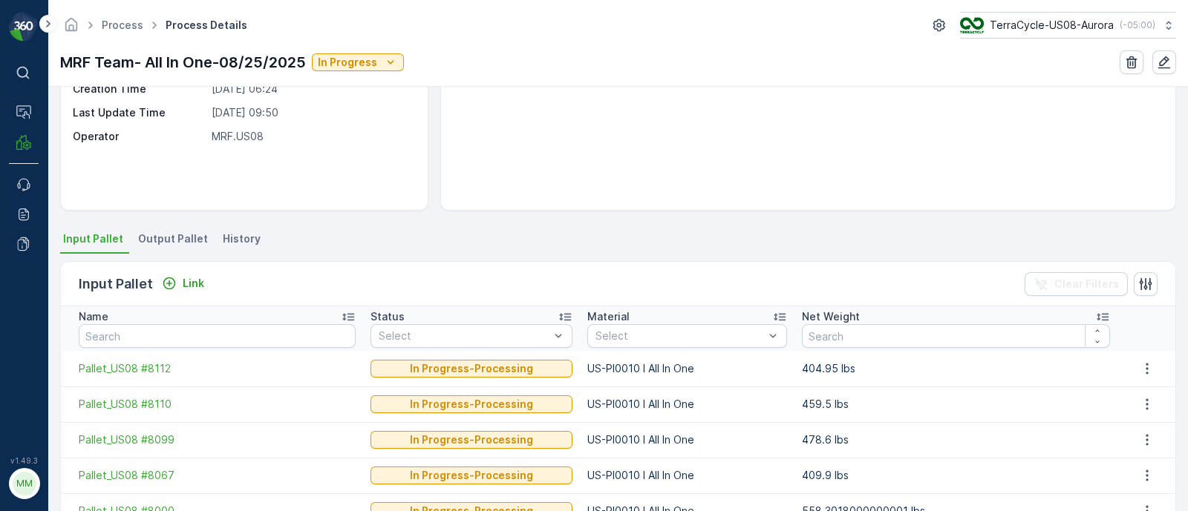
click at [164, 241] on span "Output Pallet" at bounding box center [173, 239] width 70 height 15
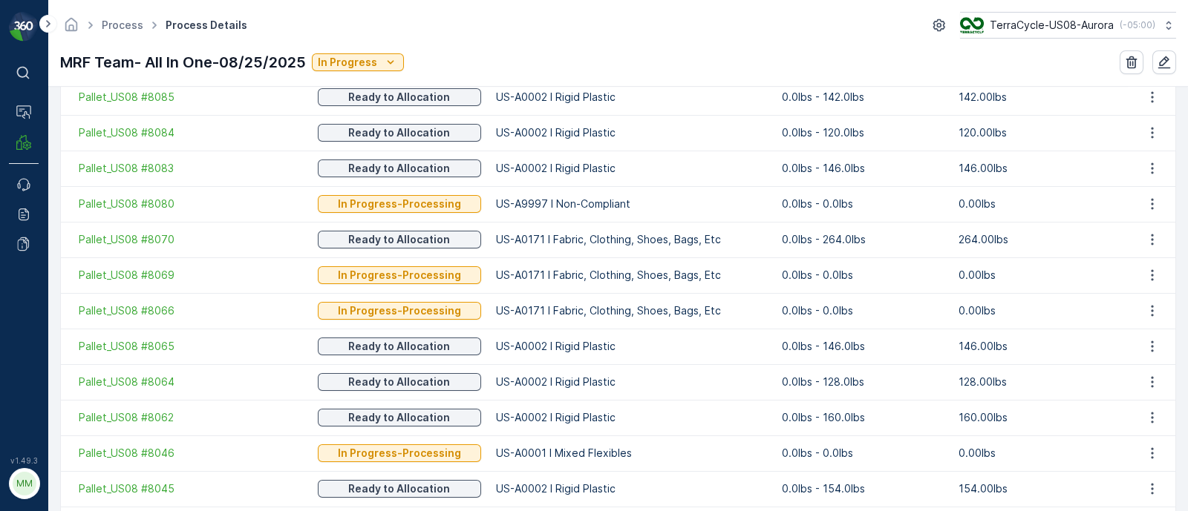
scroll to position [995, 0]
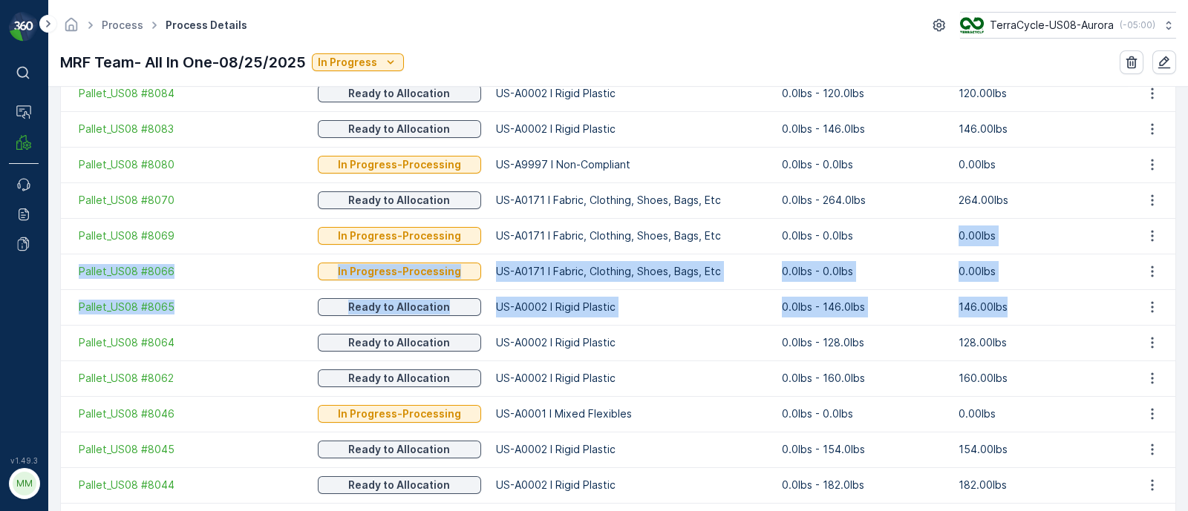
drag, startPoint x: 890, startPoint y: 230, endPoint x: 1012, endPoint y: 313, distance: 148.0
click at [1012, 313] on tbody "Pallet_US08 #8159 In Progress-Processing US-A0192 I All In One Miscellaneous 0.…" at bounding box center [618, 431] width 1114 height 1781
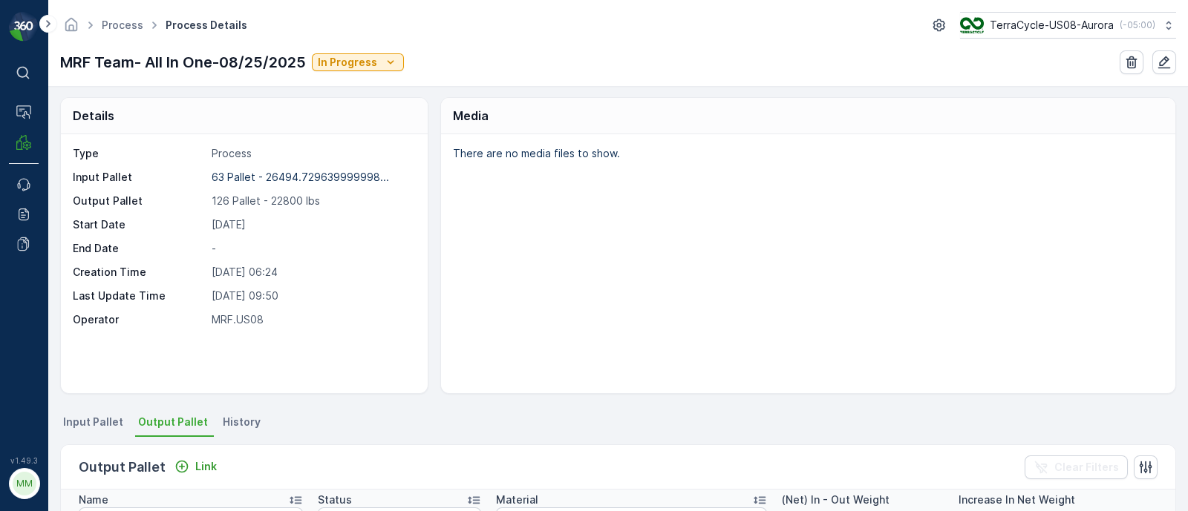
scroll to position [0, 0]
drag, startPoint x: 283, startPoint y: 202, endPoint x: 346, endPoint y: 203, distance: 63.1
click at [346, 203] on p "126 Pallet - 22800 lbs" at bounding box center [312, 202] width 200 height 15
click at [347, 203] on p "126 Pallet - 22800 lbs" at bounding box center [312, 202] width 200 height 15
click at [332, 220] on p "[DATE]" at bounding box center [312, 226] width 200 height 15
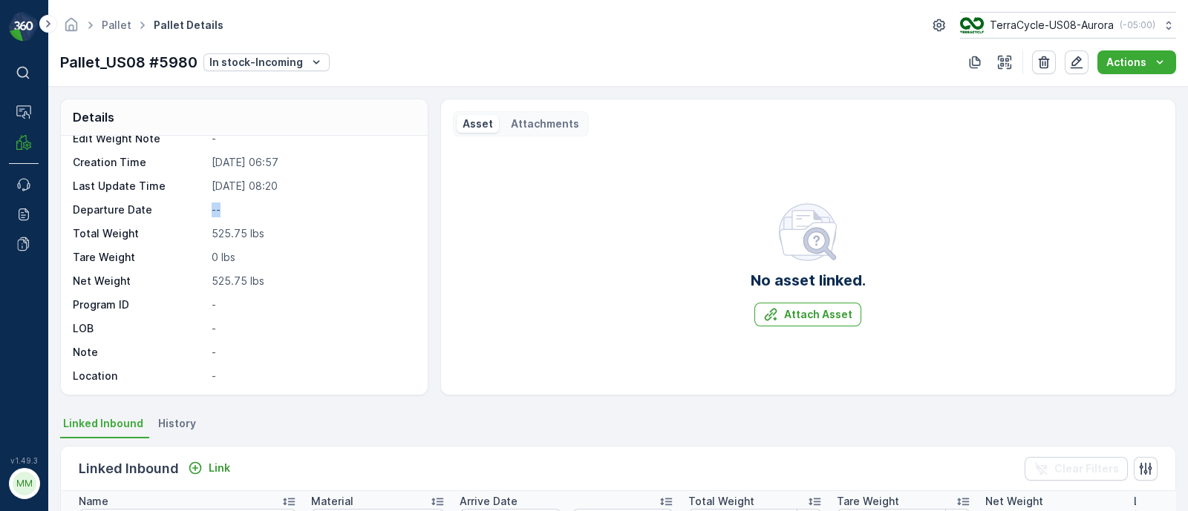
drag, startPoint x: 249, startPoint y: 203, endPoint x: 206, endPoint y: 214, distance: 44.3
click at [206, 214] on div "Departure Date --" at bounding box center [242, 210] width 339 height 15
click at [223, 213] on p "--" at bounding box center [312, 210] width 200 height 15
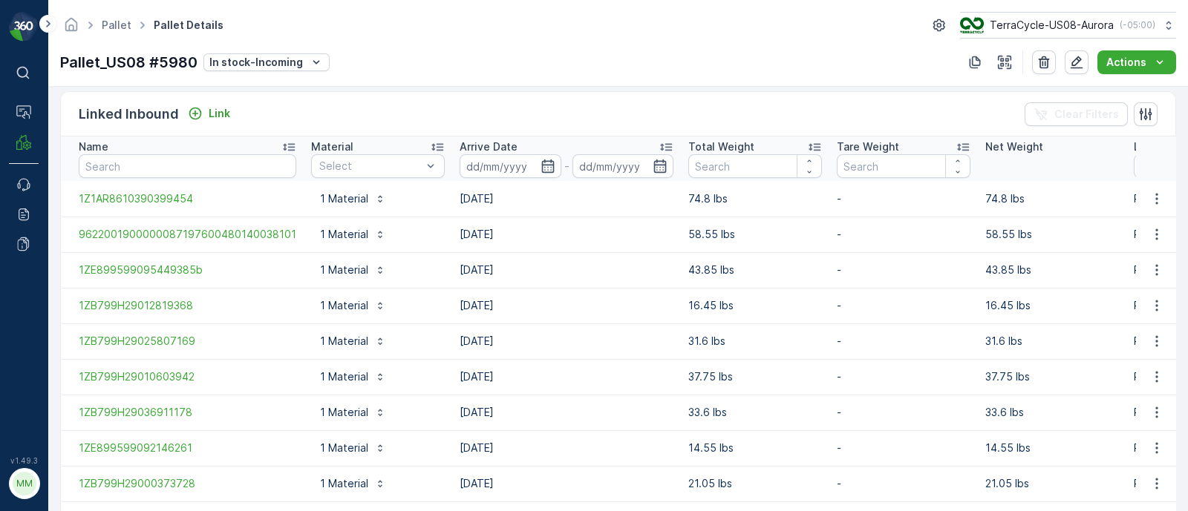
scroll to position [370, 0]
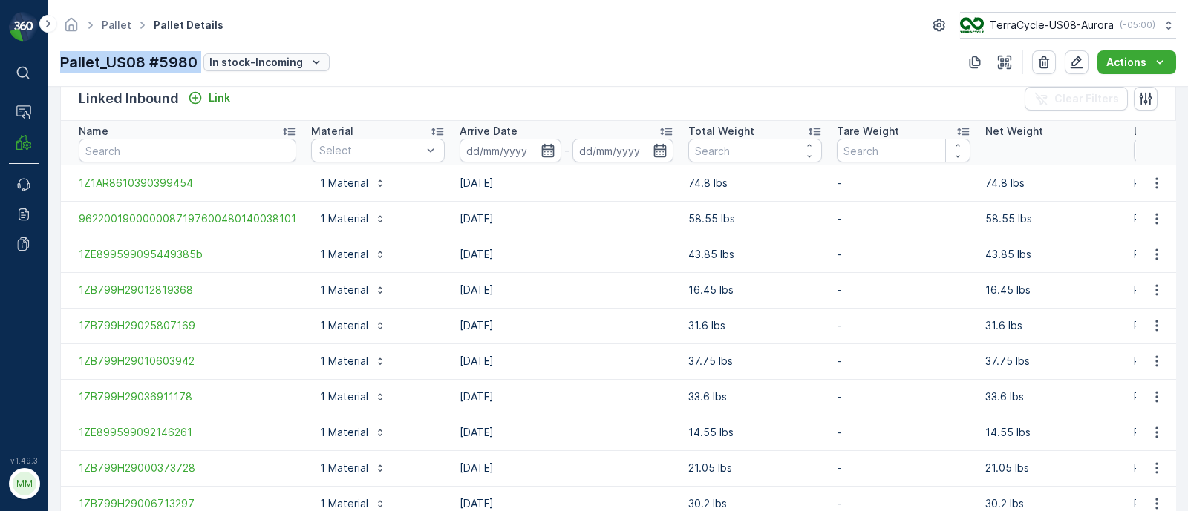
drag, startPoint x: 59, startPoint y: 61, endPoint x: 206, endPoint y: 57, distance: 147.0
click at [206, 57] on div "Pallet_US08 #5980 In stock-Incoming" at bounding box center [194, 62] width 269 height 22
click at [361, 42] on div "Pallet Pallet Details TerraCycle-US08-Aurora ( -05:00 ) Pallet_US08 #5980 In st…" at bounding box center [617, 43] width 1139 height 87
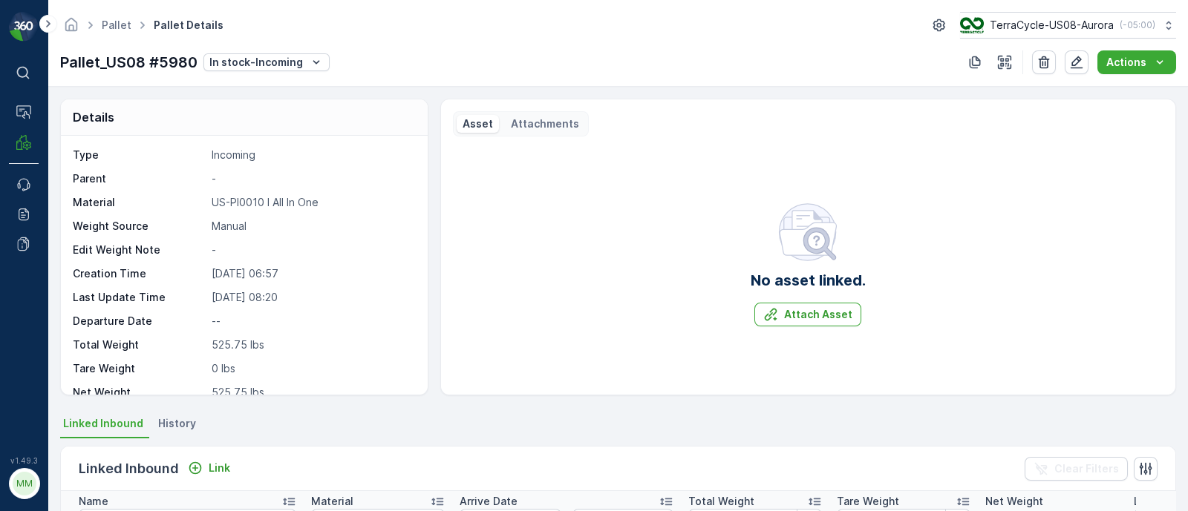
scroll to position [0, 0]
click at [1081, 63] on icon "button" at bounding box center [1076, 62] width 15 height 15
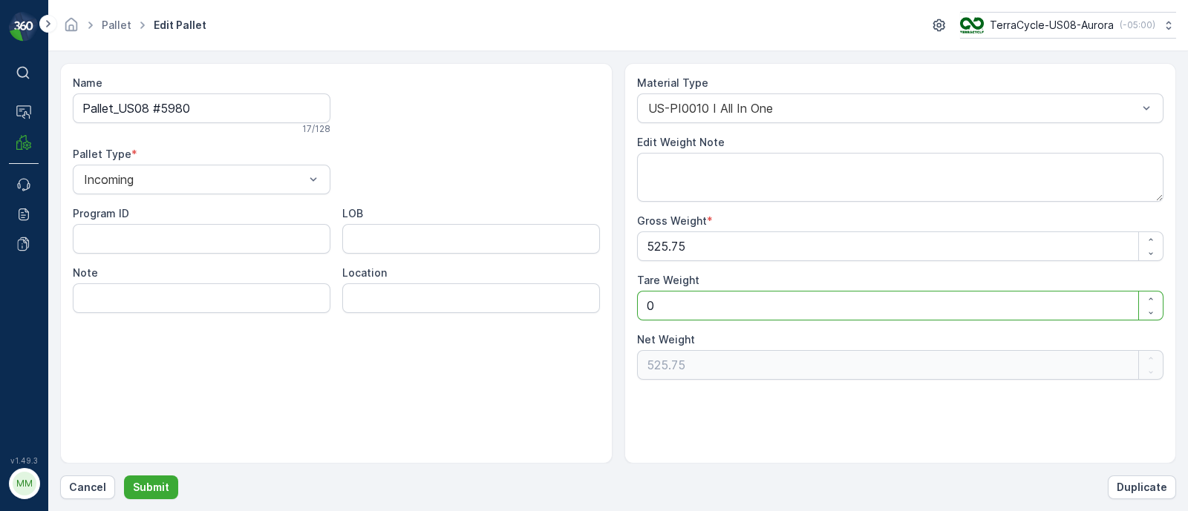
drag, startPoint x: 663, startPoint y: 313, endPoint x: 624, endPoint y: 302, distance: 40.2
click at [629, 309] on div "Material Type US-PI0010 I All In One Edit Weight Note Gross Weight * 525.75 Tar…" at bounding box center [900, 263] width 552 height 401
type Weight "3"
type Weight "522.75"
type Weight "35"
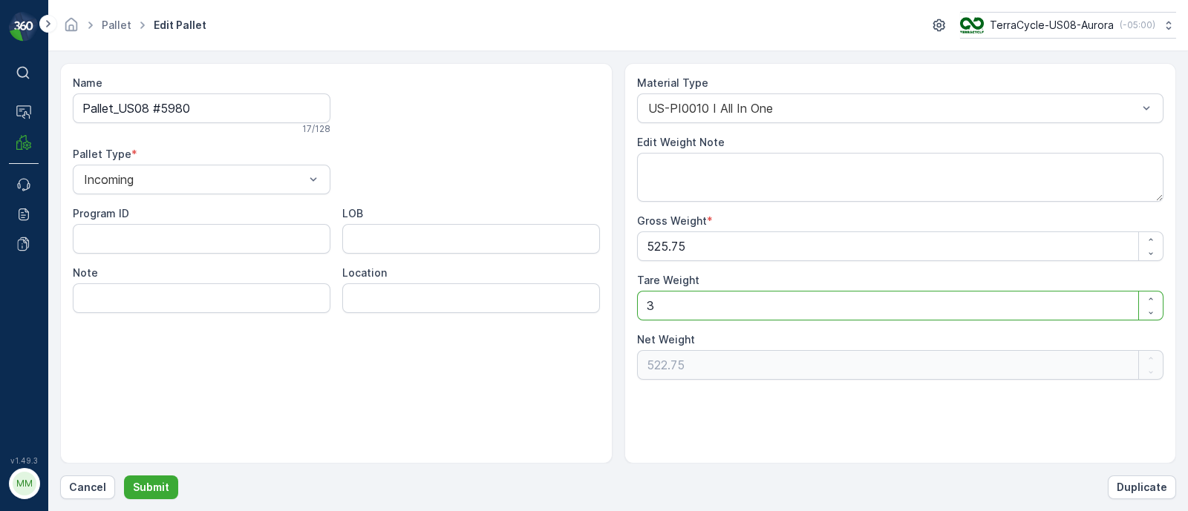
type Weight "490.75"
type Weight "35"
click at [156, 488] on p "Submit" at bounding box center [151, 487] width 36 height 15
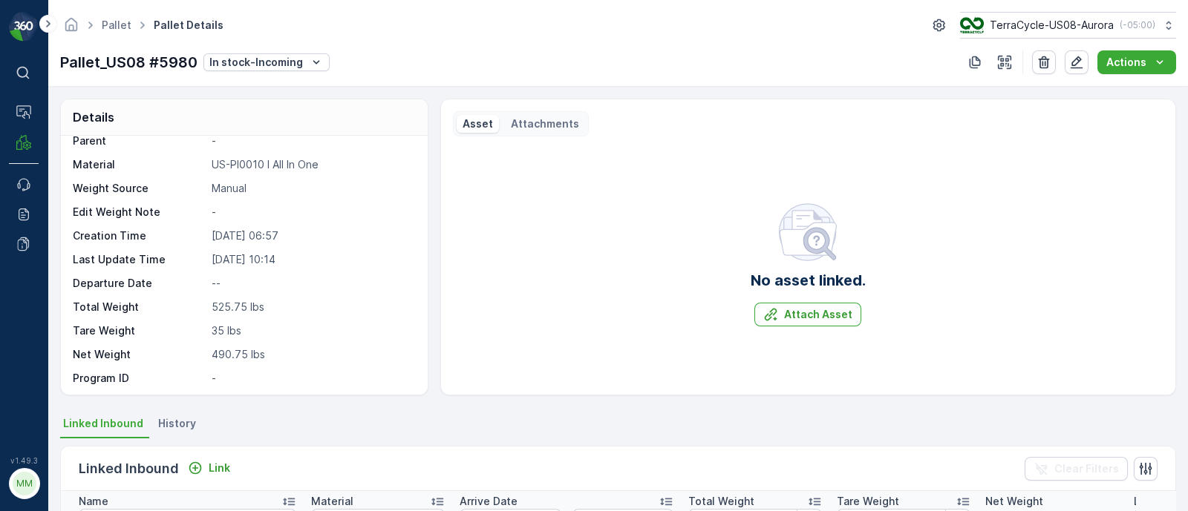
scroll to position [27, 0]
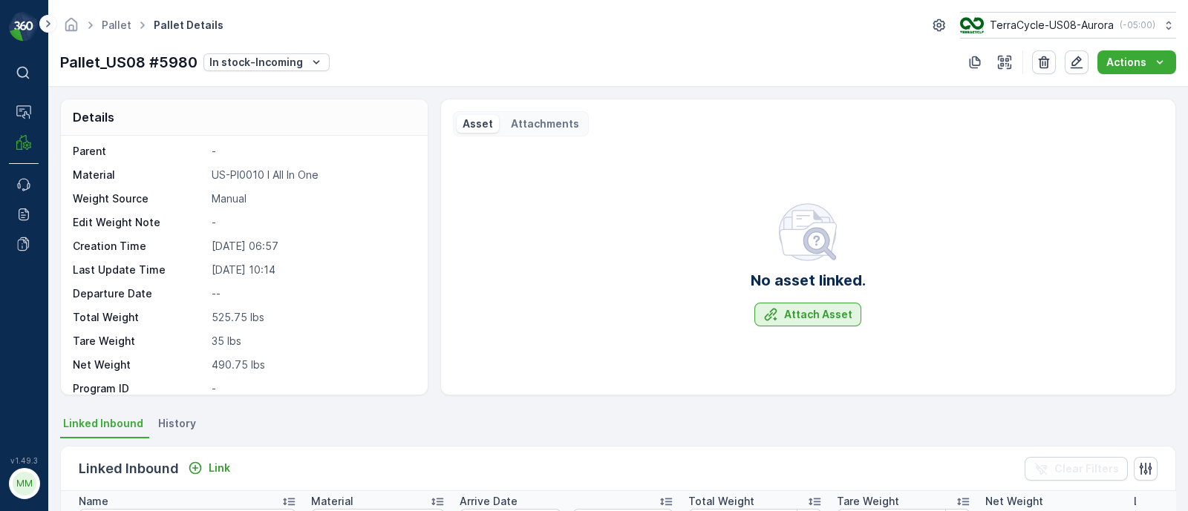
click at [833, 318] on p "Attach Asset" at bounding box center [818, 314] width 68 height 15
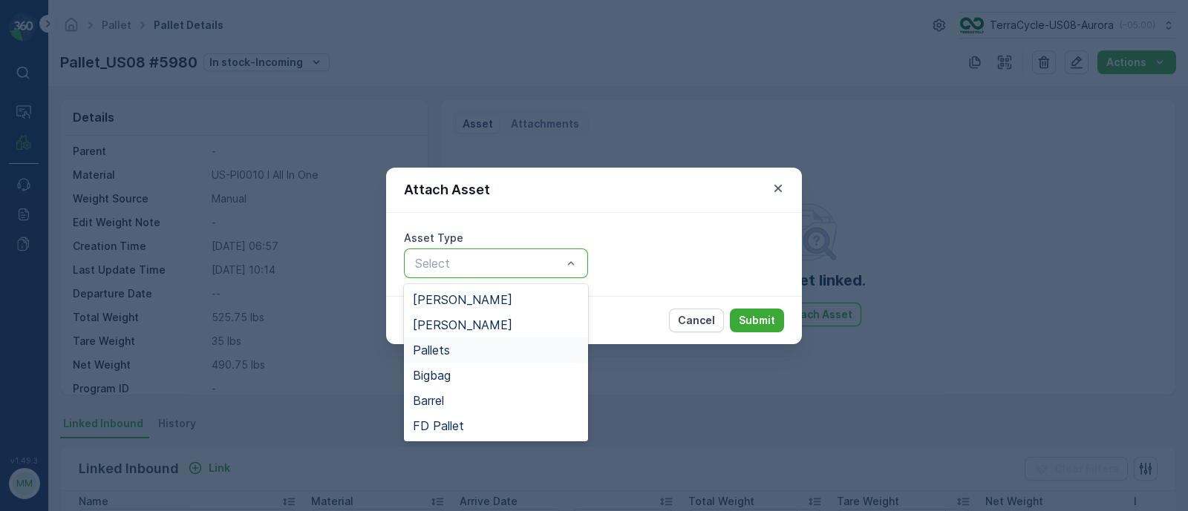
click at [441, 347] on span "Pallets" at bounding box center [431, 350] width 37 height 13
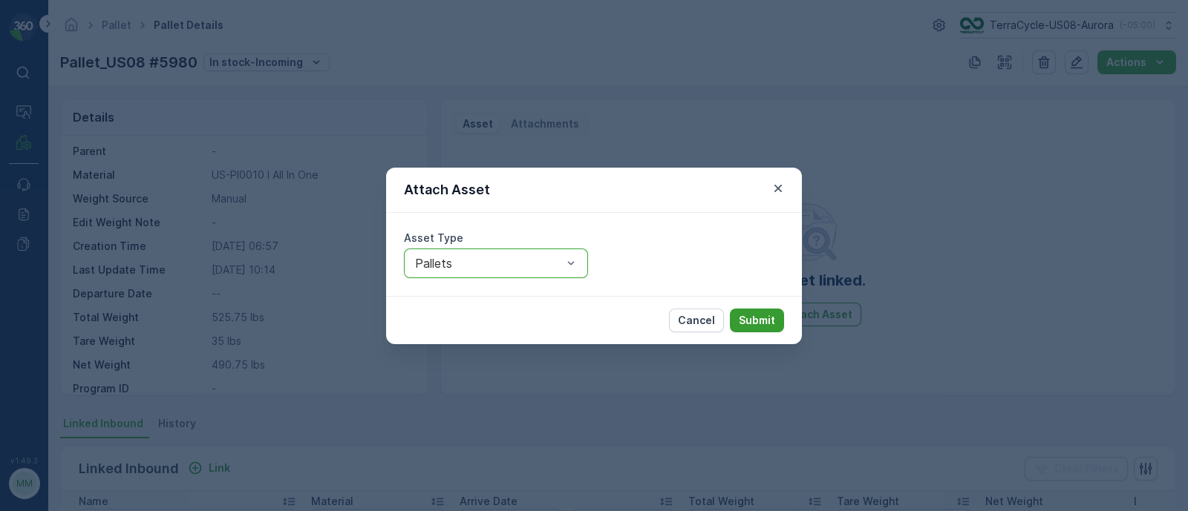
click at [746, 326] on p "Submit" at bounding box center [756, 320] width 36 height 15
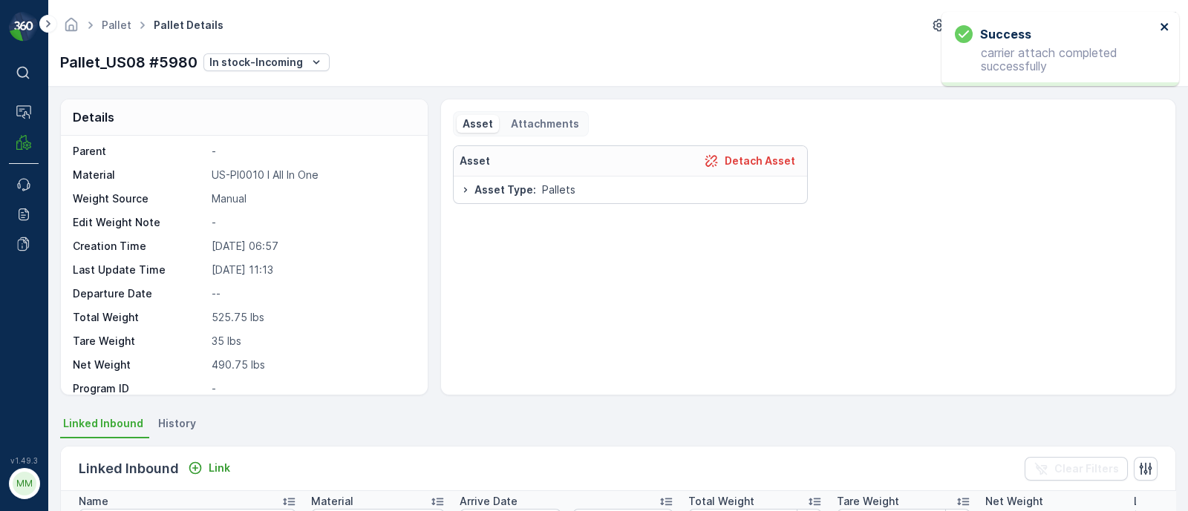
click at [1166, 24] on icon "close" at bounding box center [1163, 26] width 7 height 7
